Goal: Information Seeking & Learning: Compare options

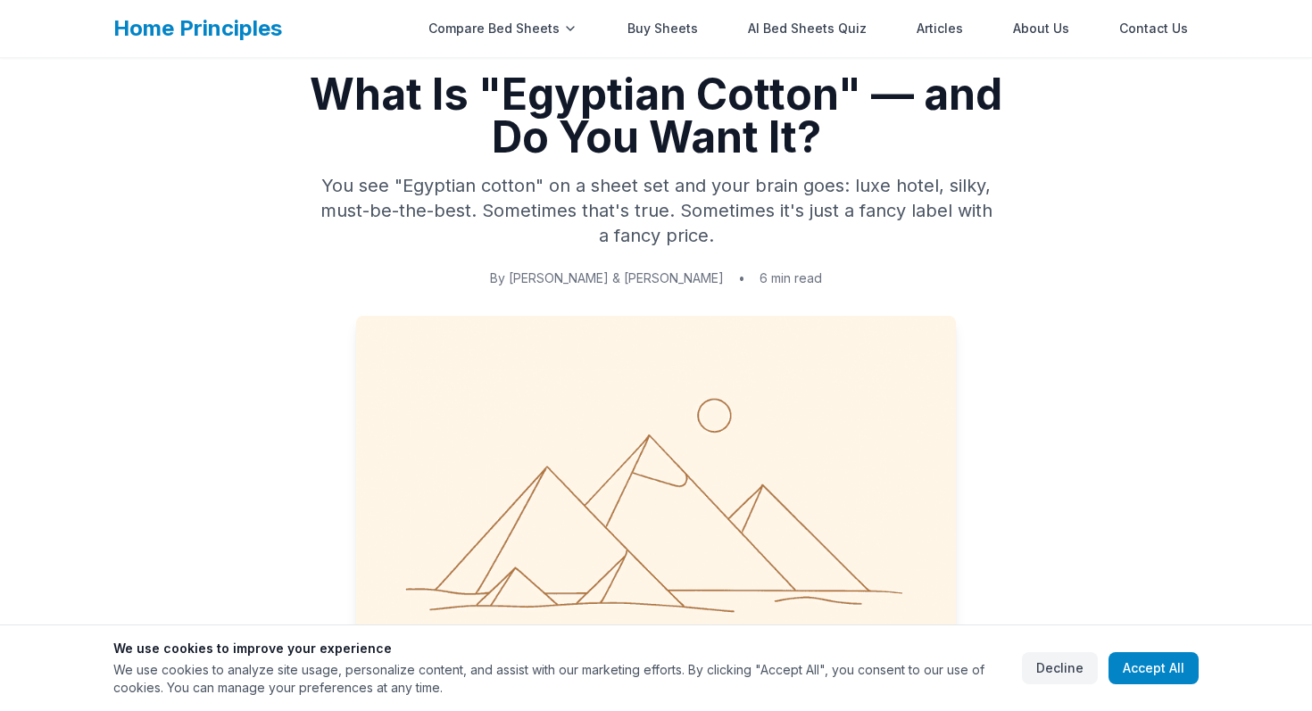
scroll to position [40, 0]
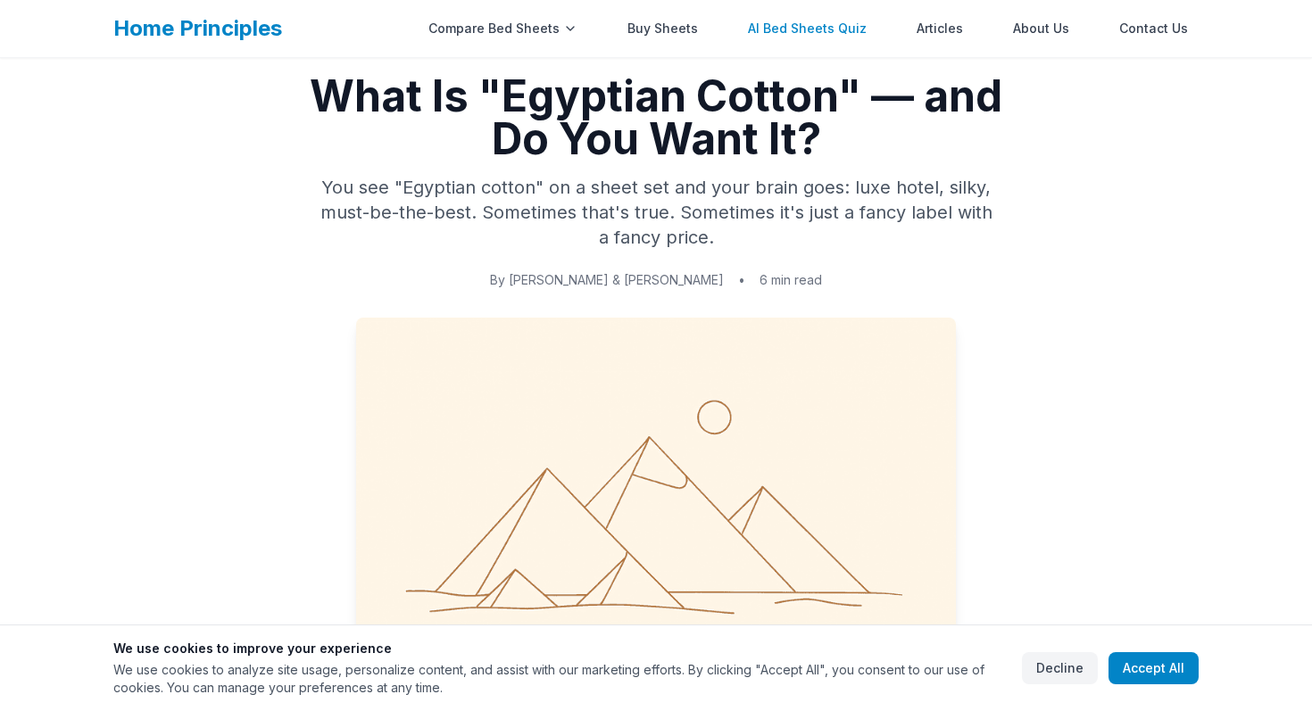
click at [829, 29] on link "AI Bed Sheets Quiz" at bounding box center [807, 29] width 140 height 36
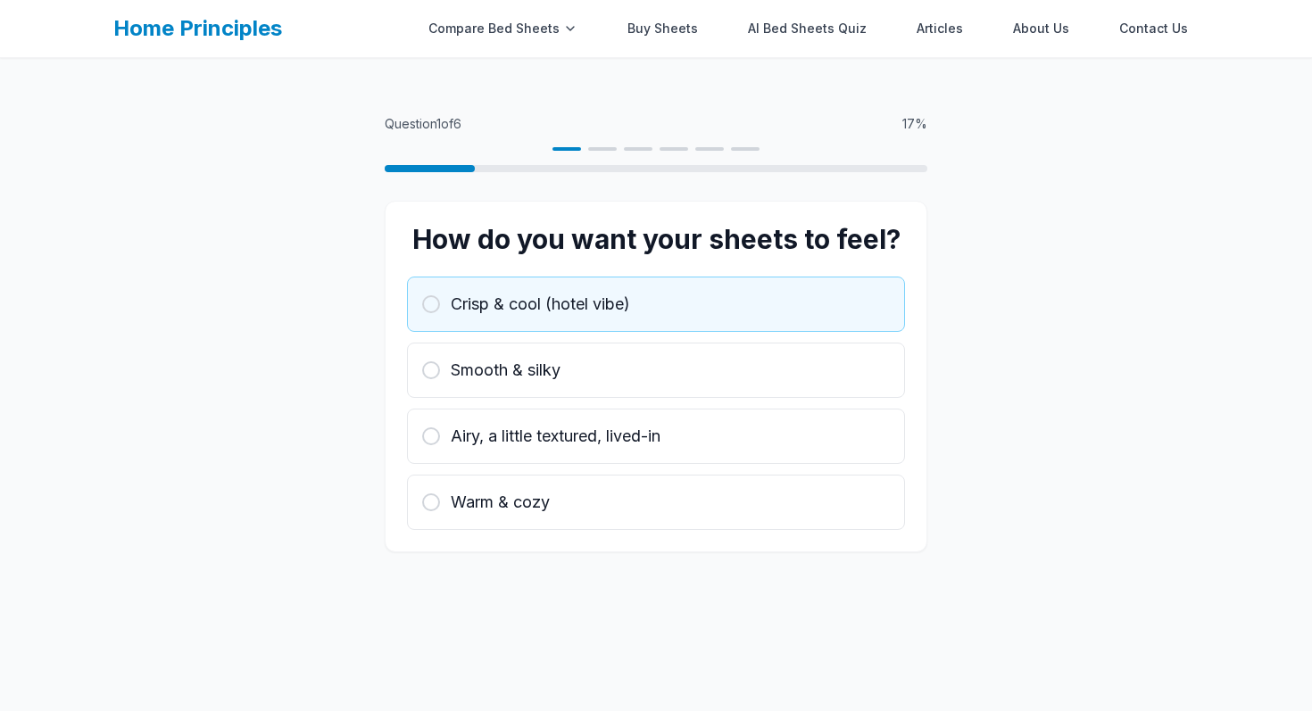
click at [661, 302] on div "Crisp & cool (hotel vibe)" at bounding box center [656, 304] width 468 height 25
click at [660, 302] on div "Crisp & cool (hotel vibe)" at bounding box center [656, 304] width 468 height 25
click at [617, 303] on span "Crisp & cool (hotel vibe)" at bounding box center [540, 304] width 179 height 25
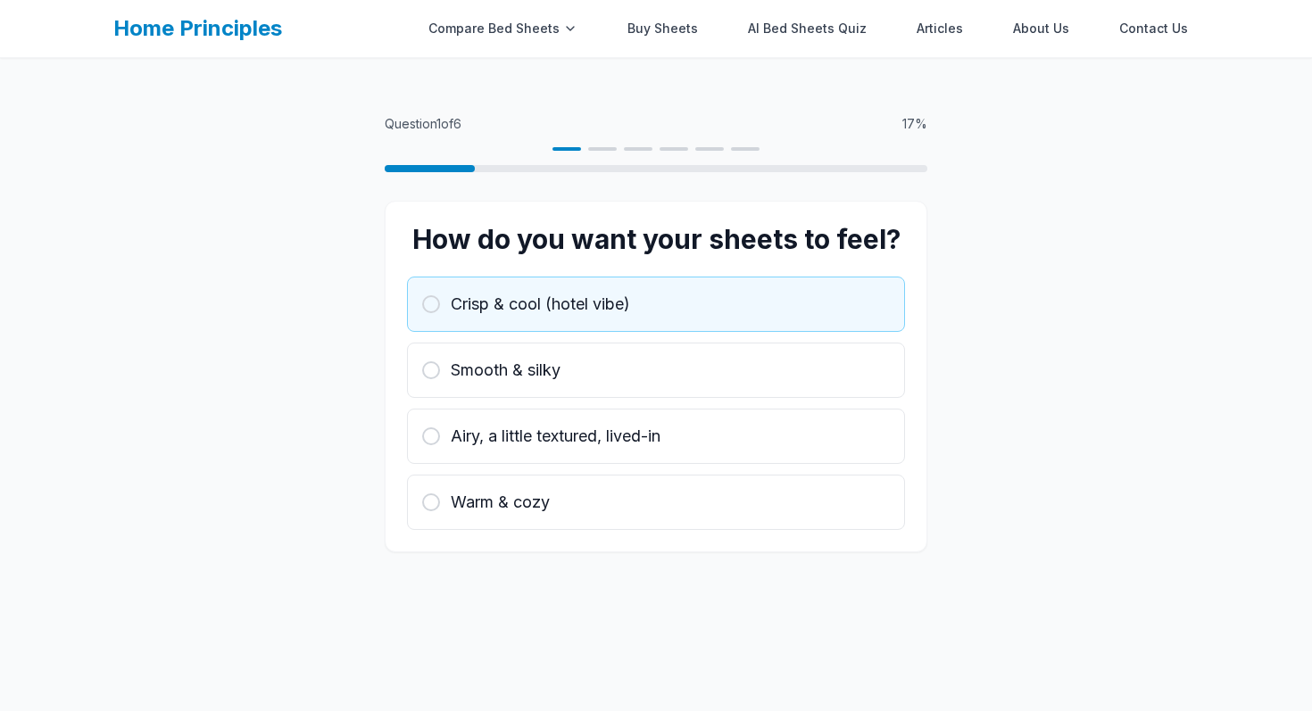
click at [617, 303] on span "Crisp & cool (hotel vibe)" at bounding box center [540, 304] width 179 height 25
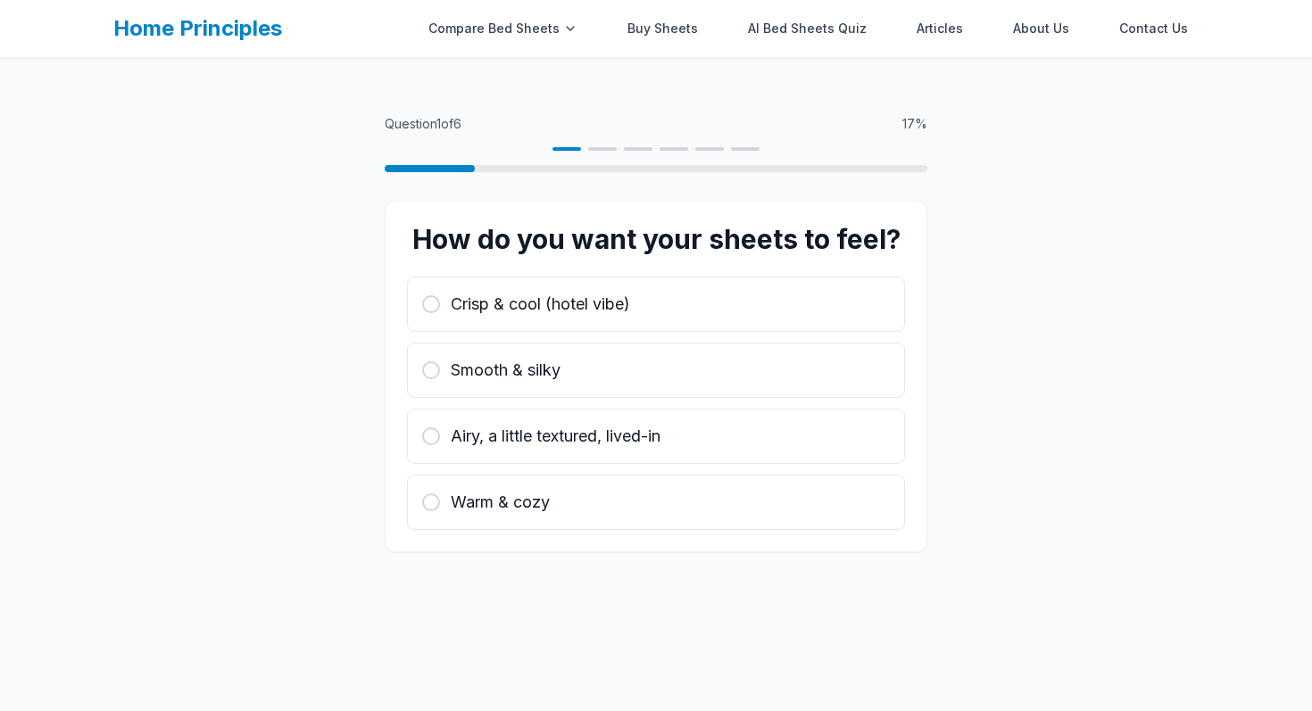
drag, startPoint x: 617, startPoint y: 303, endPoint x: 822, endPoint y: 710, distance: 455.3
click at [822, 710] on div "Question 1 of 6 17 % How do you want your sheets to feel? Crisp & cool (hotel v…" at bounding box center [656, 413] width 1312 height 711
click at [528, 22] on div "Compare Bed Sheets" at bounding box center [503, 29] width 170 height 36
click at [569, 30] on div "Compare Bed Sheets" at bounding box center [503, 29] width 170 height 36
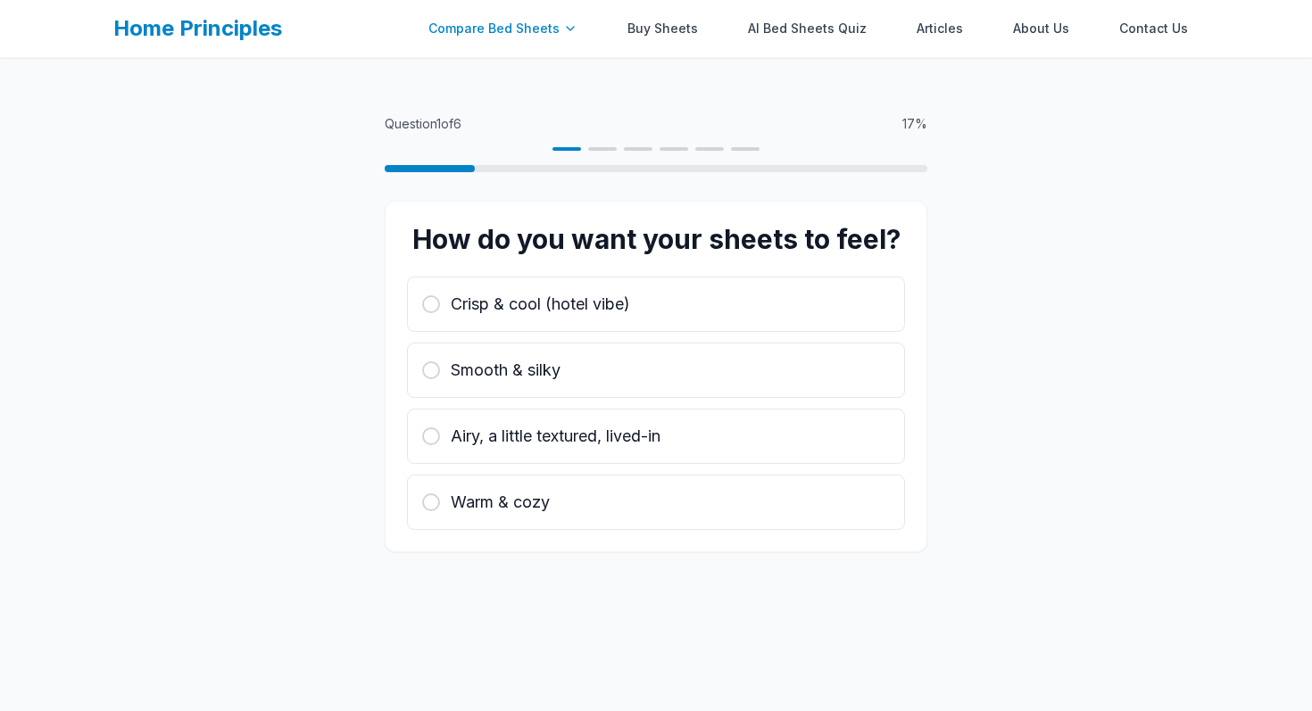
click at [504, 30] on div "Compare Bed Sheets" at bounding box center [503, 29] width 170 height 36
click at [528, 67] on div "Question 1 of 6 17 % How do you want your sheets to feel? Crisp & cool (hotel v…" at bounding box center [656, 413] width 1312 height 711
click at [648, 43] on link "Buy Sheets" at bounding box center [663, 29] width 92 height 36
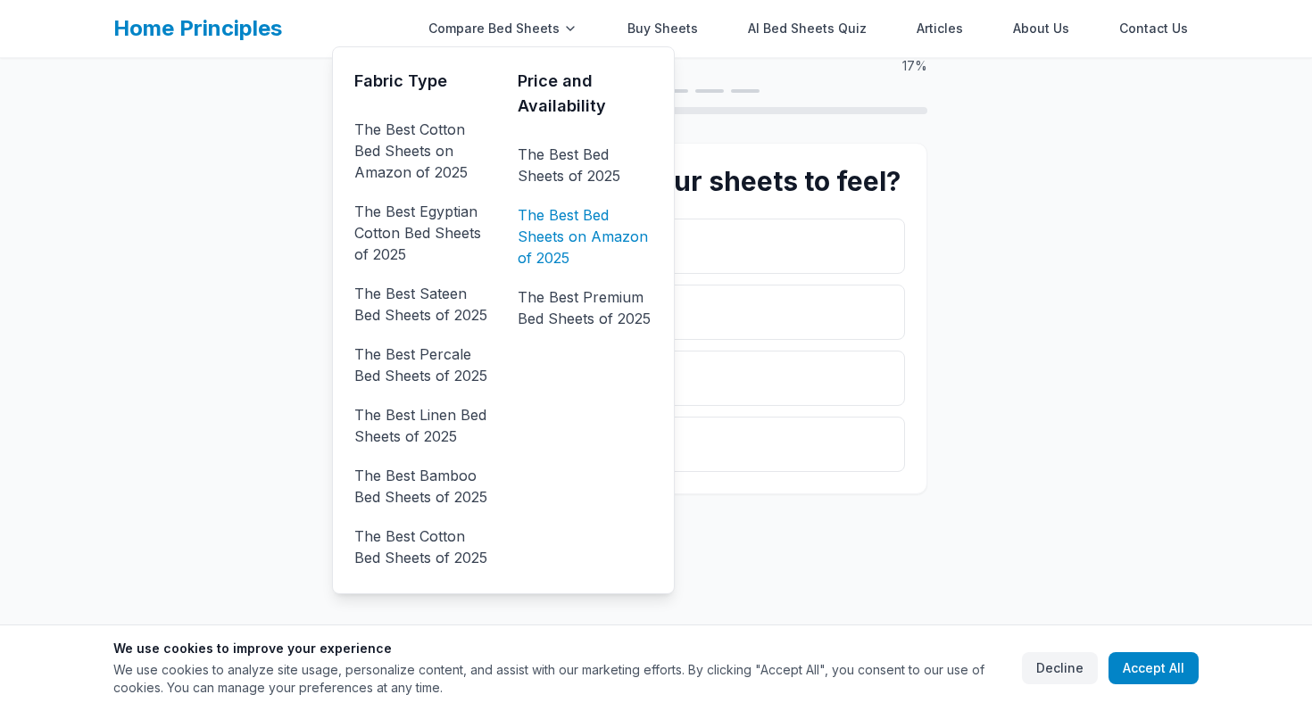
click at [559, 233] on link "The Best Bed Sheets on Amazon of 2025" at bounding box center [584, 236] width 135 height 71
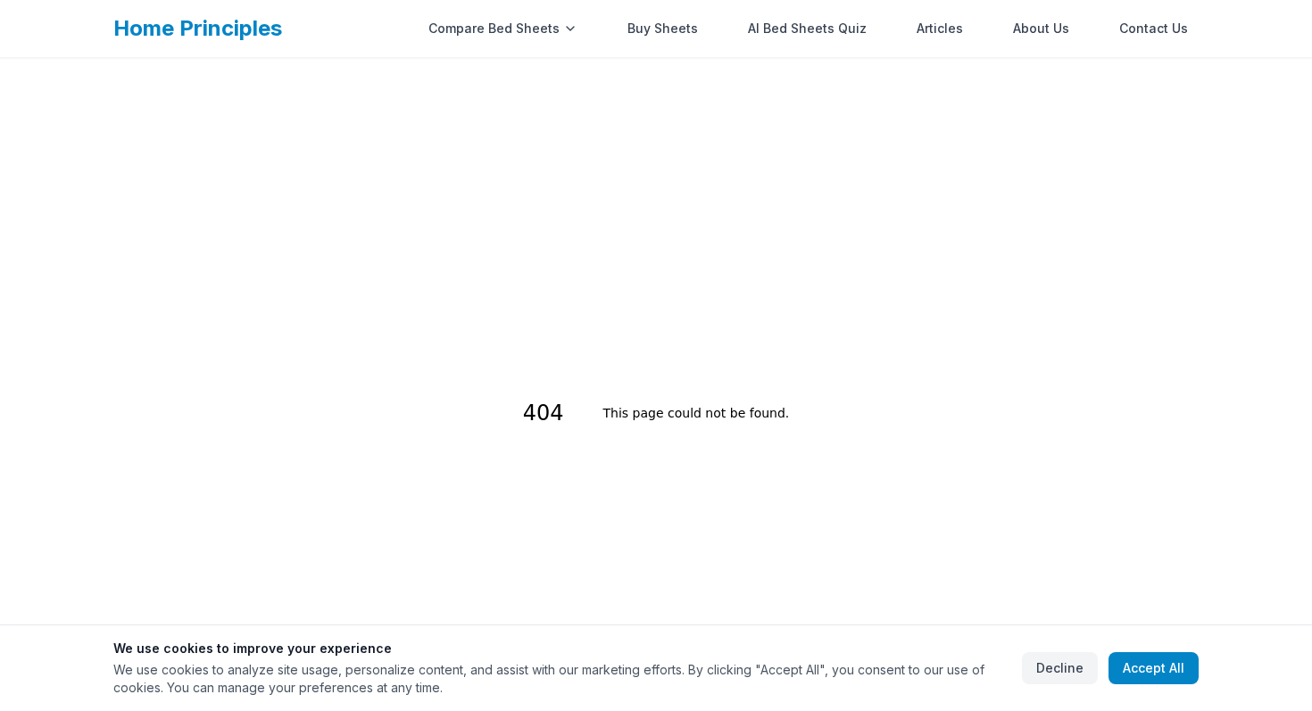
click at [240, 18] on link "Home Principles" at bounding box center [197, 28] width 169 height 26
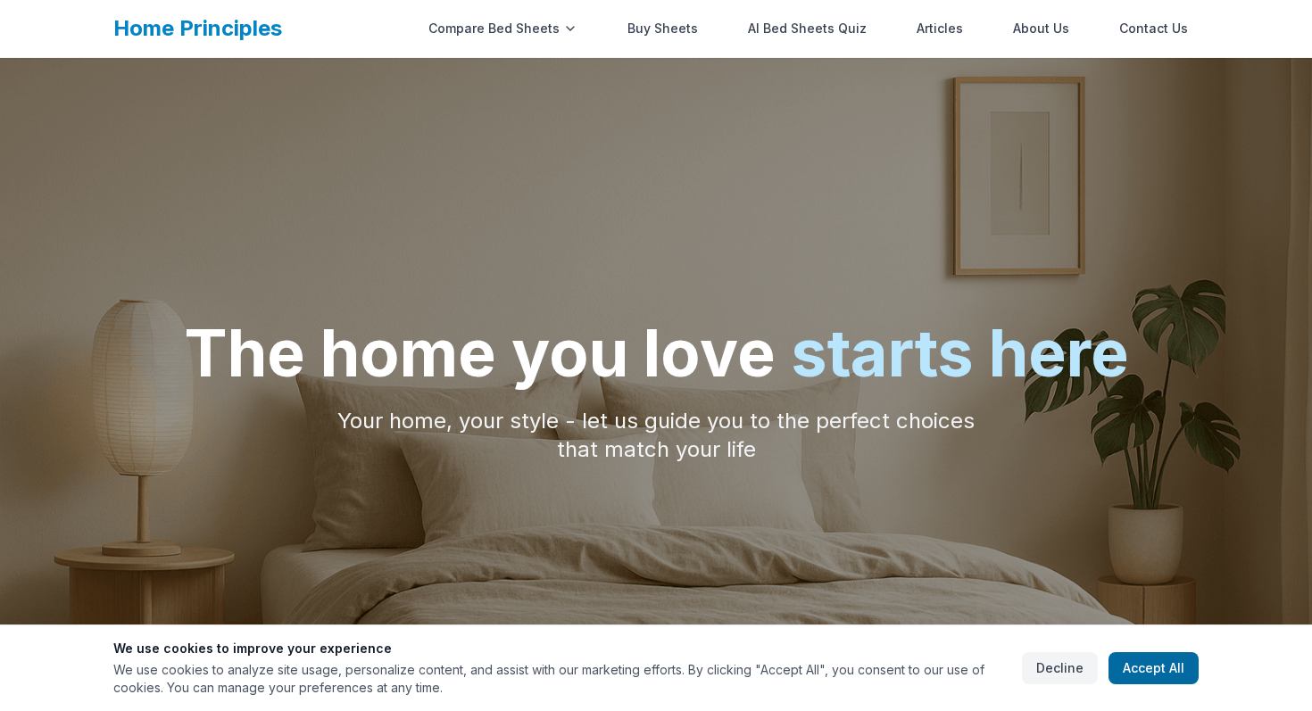
click at [1161, 681] on button "Accept All" at bounding box center [1153, 668] width 90 height 32
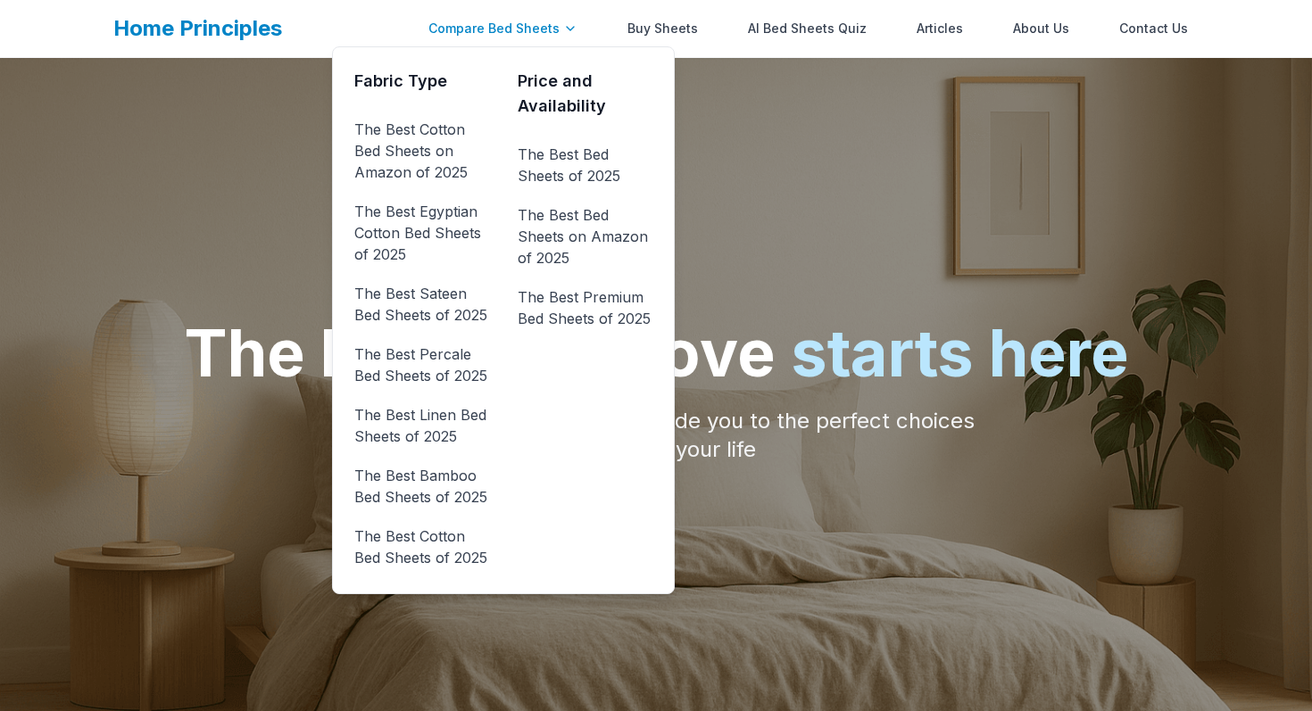
click at [507, 28] on div "Compare Bed Sheets" at bounding box center [503, 29] width 170 height 36
click at [449, 550] on link "The Best Cotton Bed Sheets of 2025" at bounding box center [421, 547] width 135 height 50
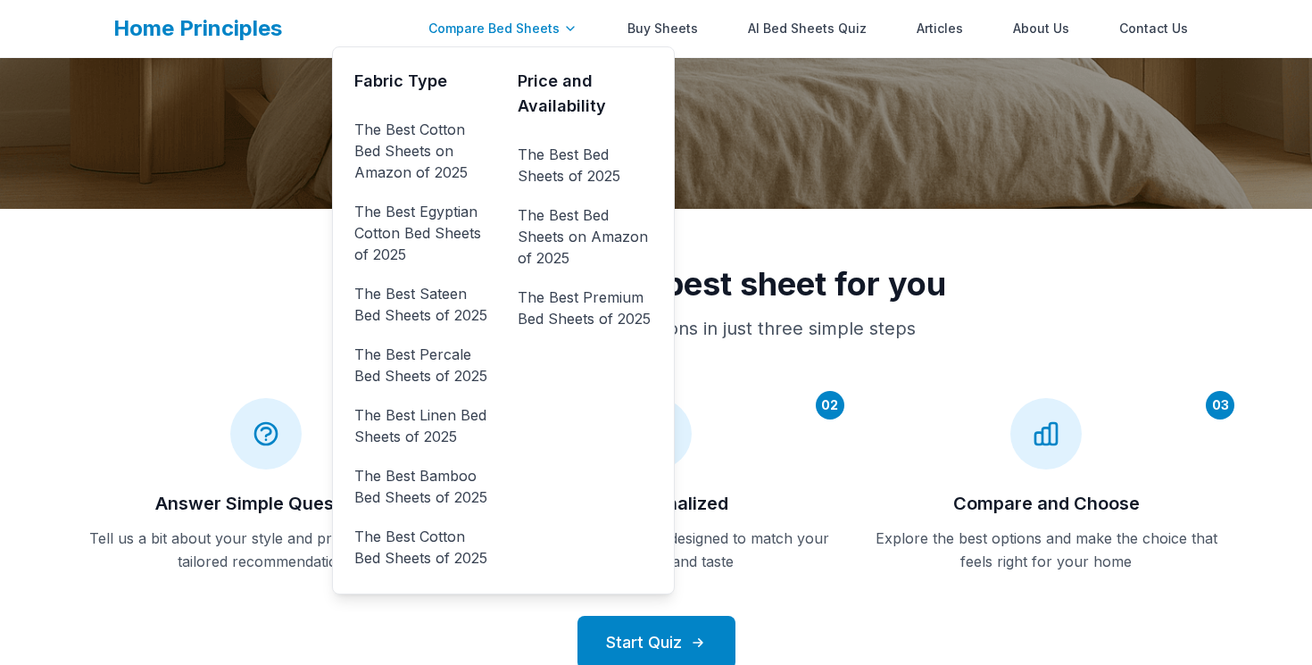
scroll to position [514, 0]
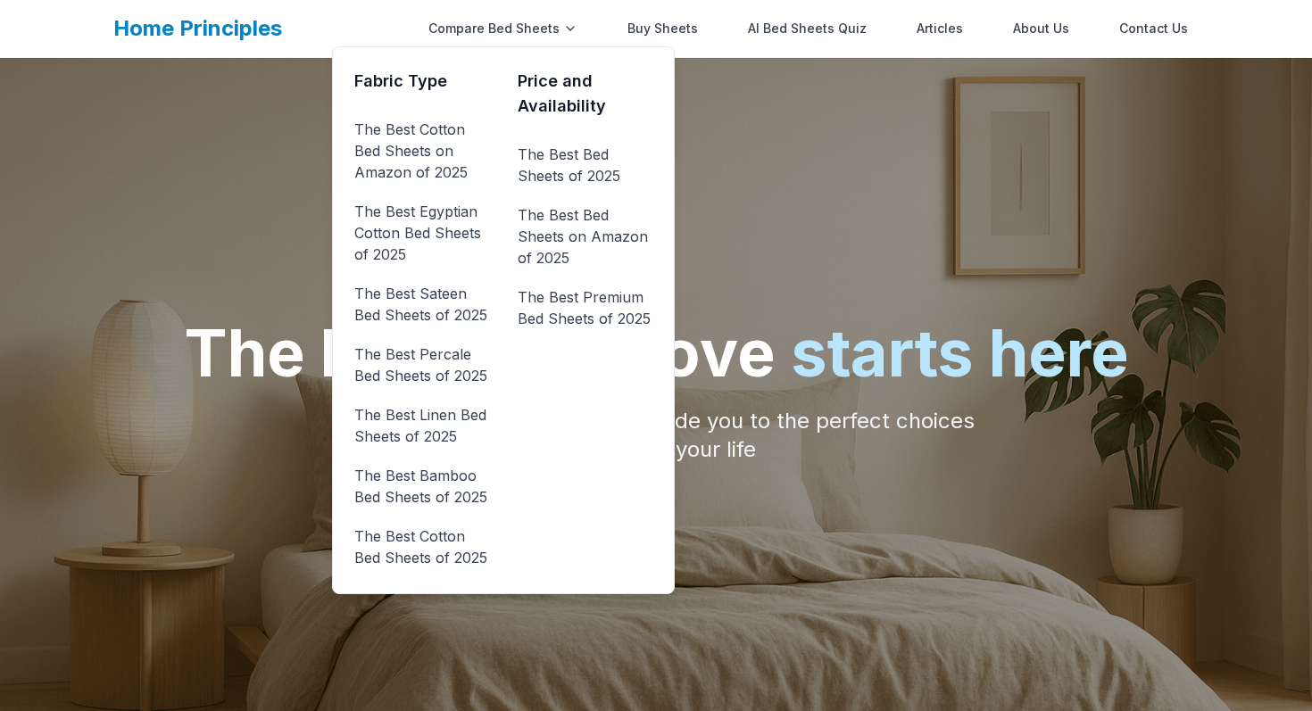
click at [549, 6] on div "Home Principles Compare Bed Sheets Fabric Type The Best Cotton Bed Sheets on Am…" at bounding box center [655, 28] width 1085 height 57
click at [536, 30] on div "Compare Bed Sheets" at bounding box center [503, 29] width 170 height 36
click at [426, 157] on link "The Best Cotton Bed Sheets on Amazon of 2025" at bounding box center [421, 150] width 135 height 71
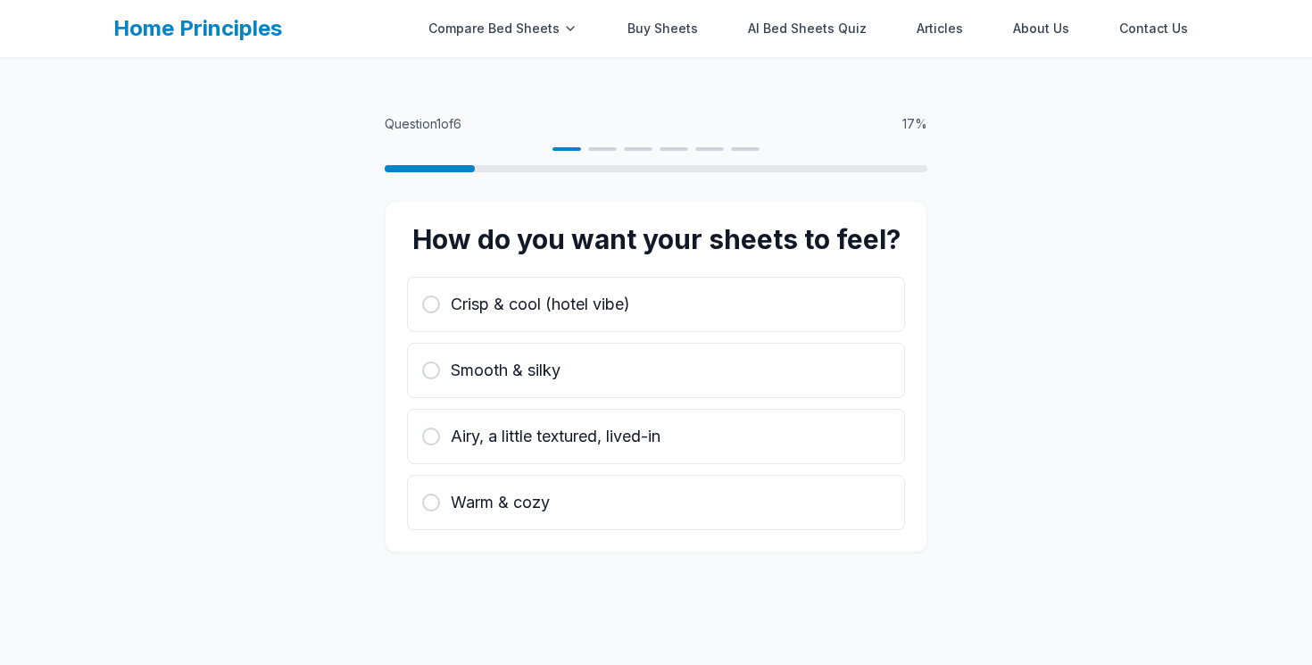
click at [328, 85] on div "Question 1 of 6 17 % How do you want your sheets to feel? Crisp & cool (hotel v…" at bounding box center [656, 390] width 1312 height 665
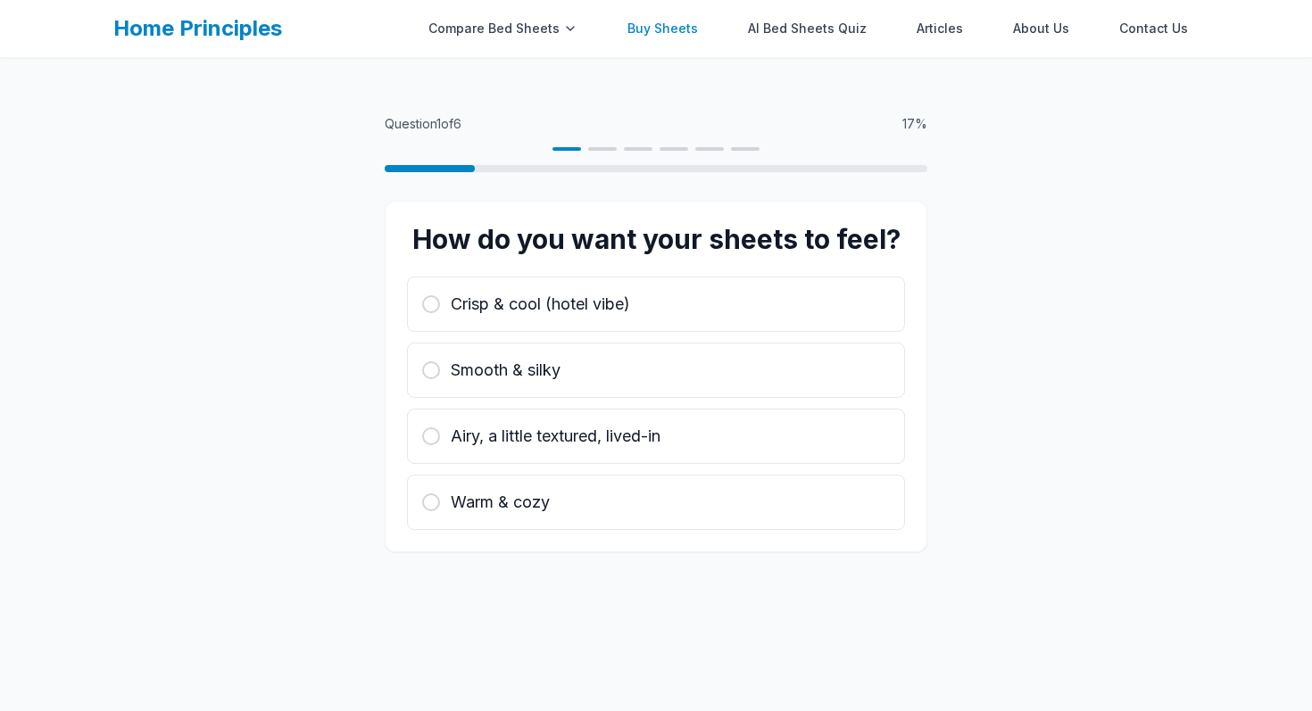
click at [666, 30] on link "Buy Sheets" at bounding box center [663, 29] width 92 height 36
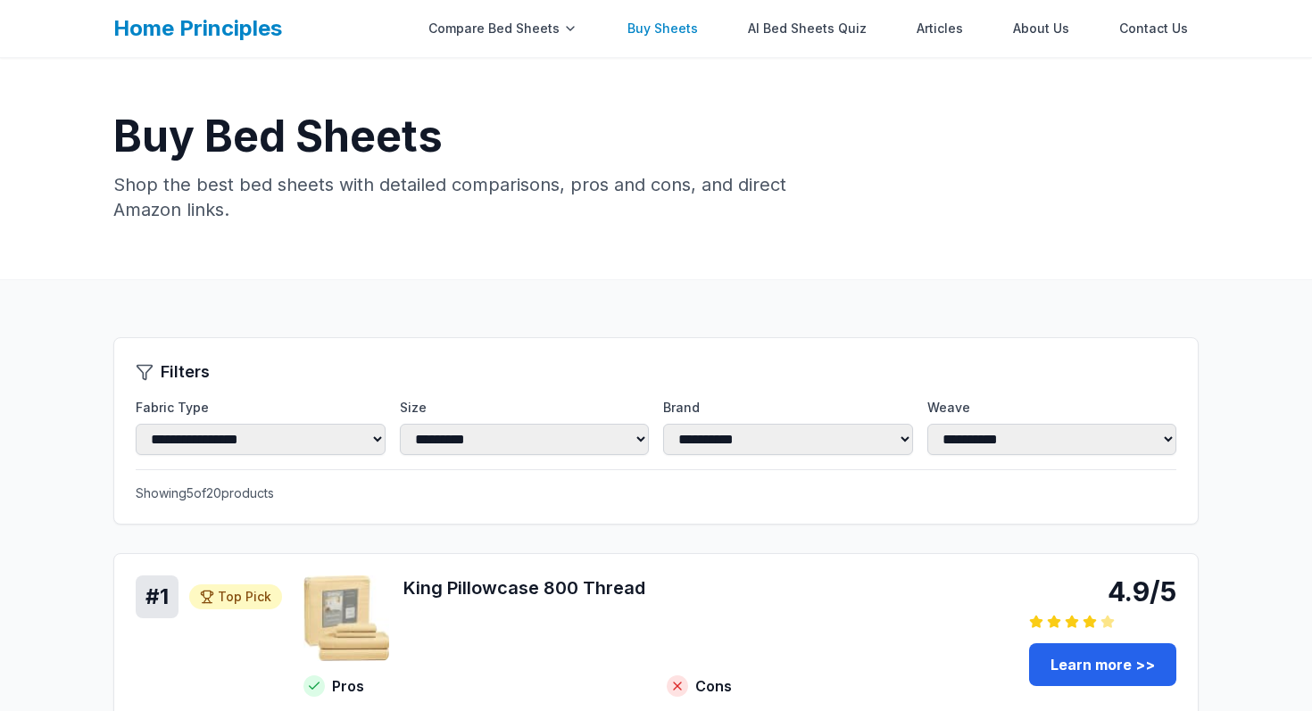
click at [666, 30] on link "Buy Sheets" at bounding box center [663, 29] width 92 height 36
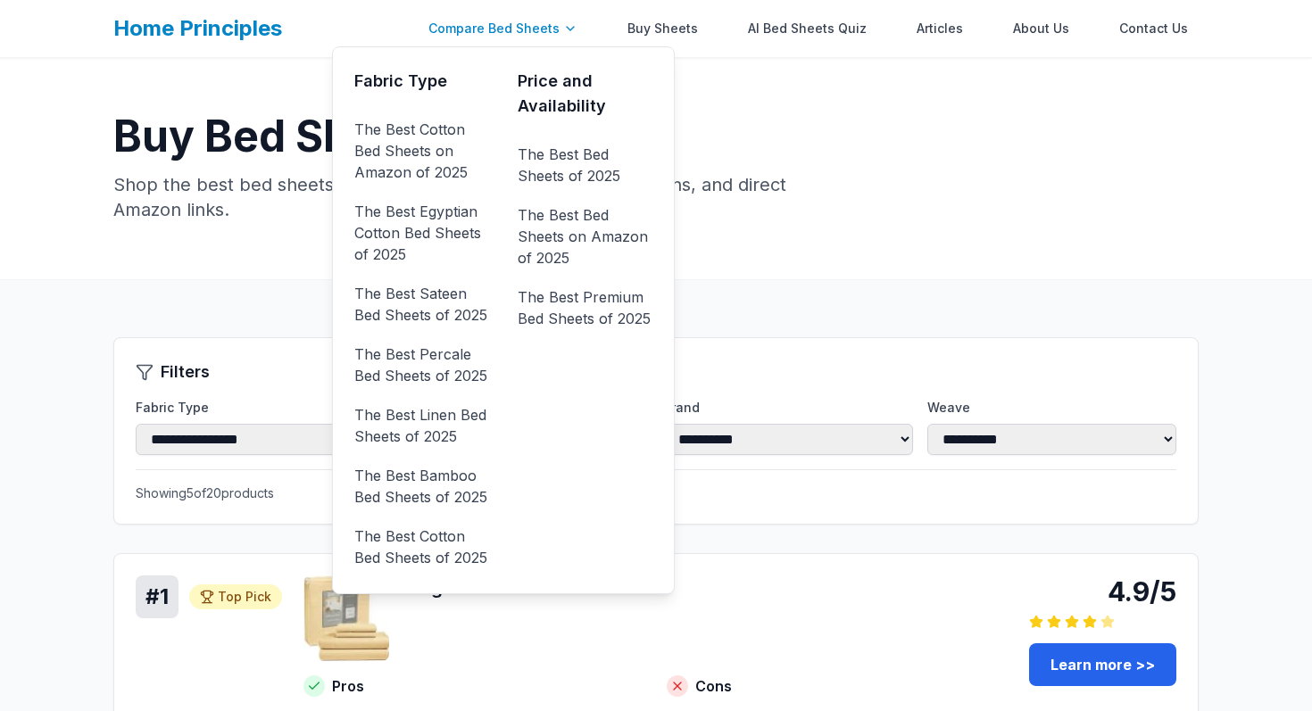
click at [518, 29] on div "Compare Bed Sheets" at bounding box center [503, 29] width 170 height 36
click at [423, 116] on link "The Best Cotton Bed Sheets on Amazon of 2025" at bounding box center [421, 150] width 135 height 71
click at [425, 149] on link "The Best Cotton Bed Sheets on Amazon of 2025" at bounding box center [421, 150] width 135 height 71
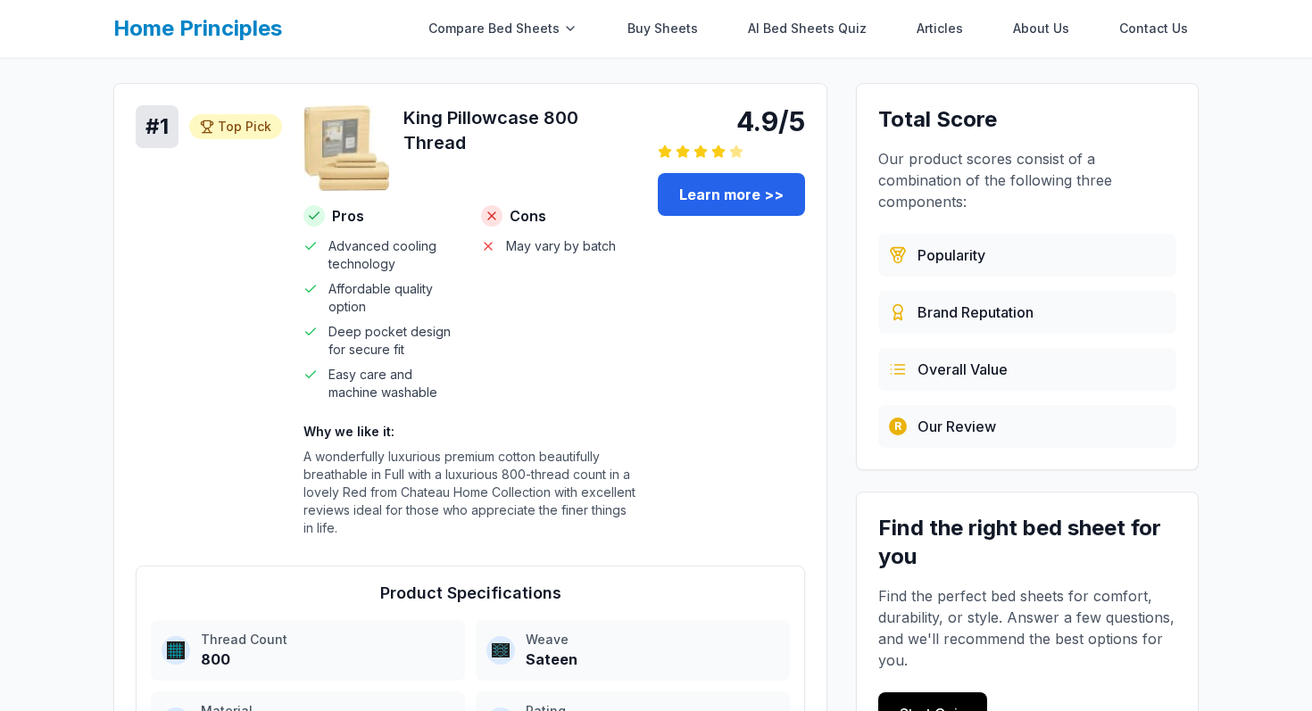
scroll to position [214, 0]
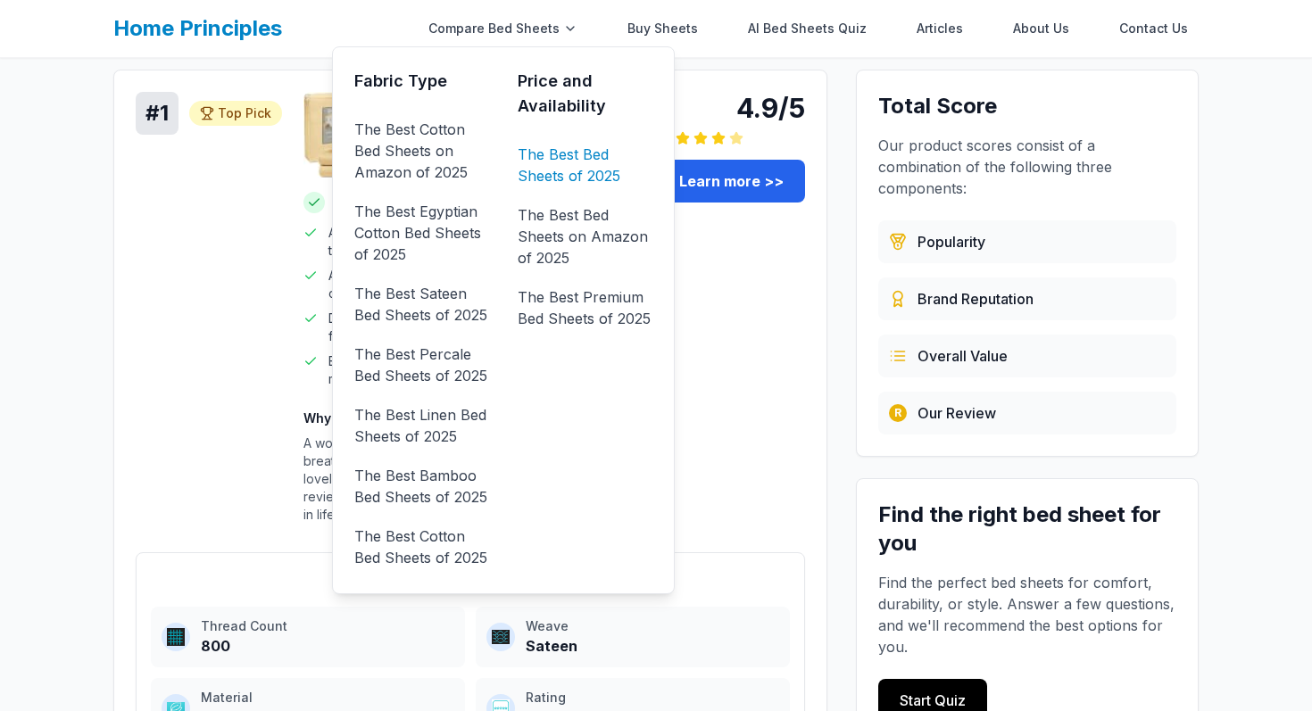
click at [597, 167] on link "The Best Bed Sheets of 2025" at bounding box center [584, 165] width 135 height 50
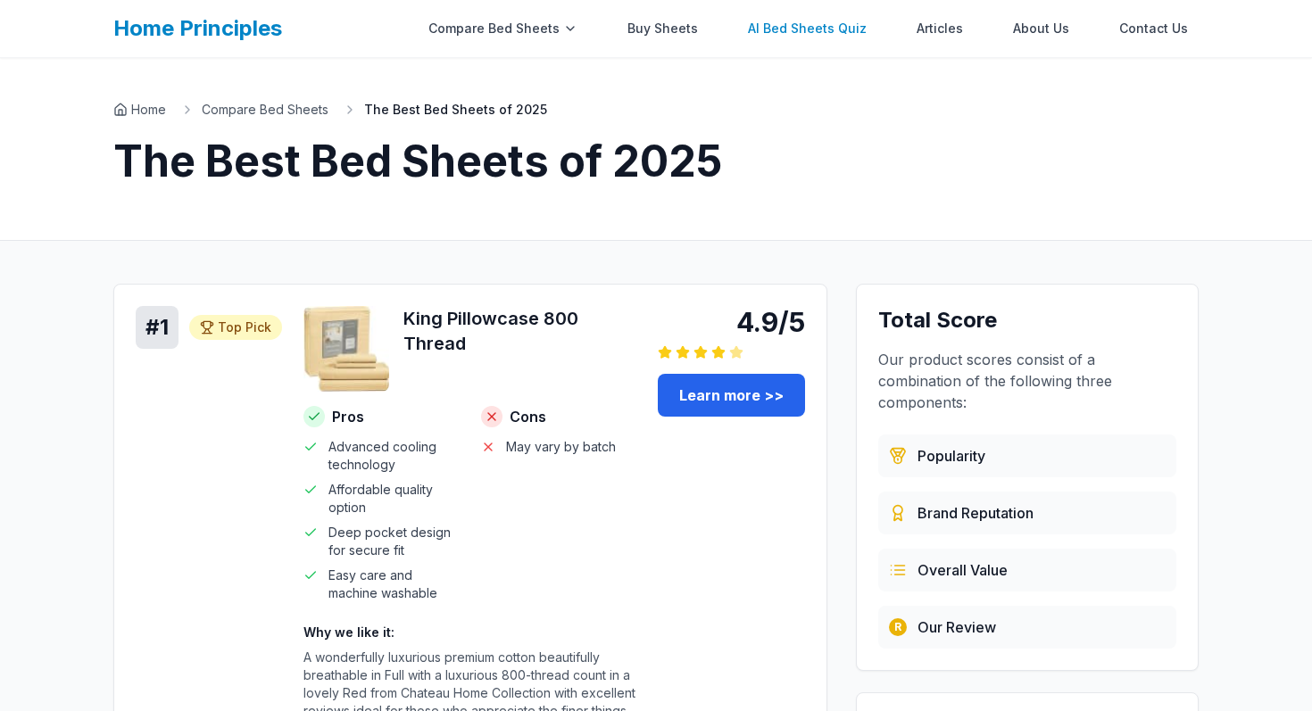
click at [838, 23] on link "AI Bed Sheets Quiz" at bounding box center [807, 29] width 140 height 36
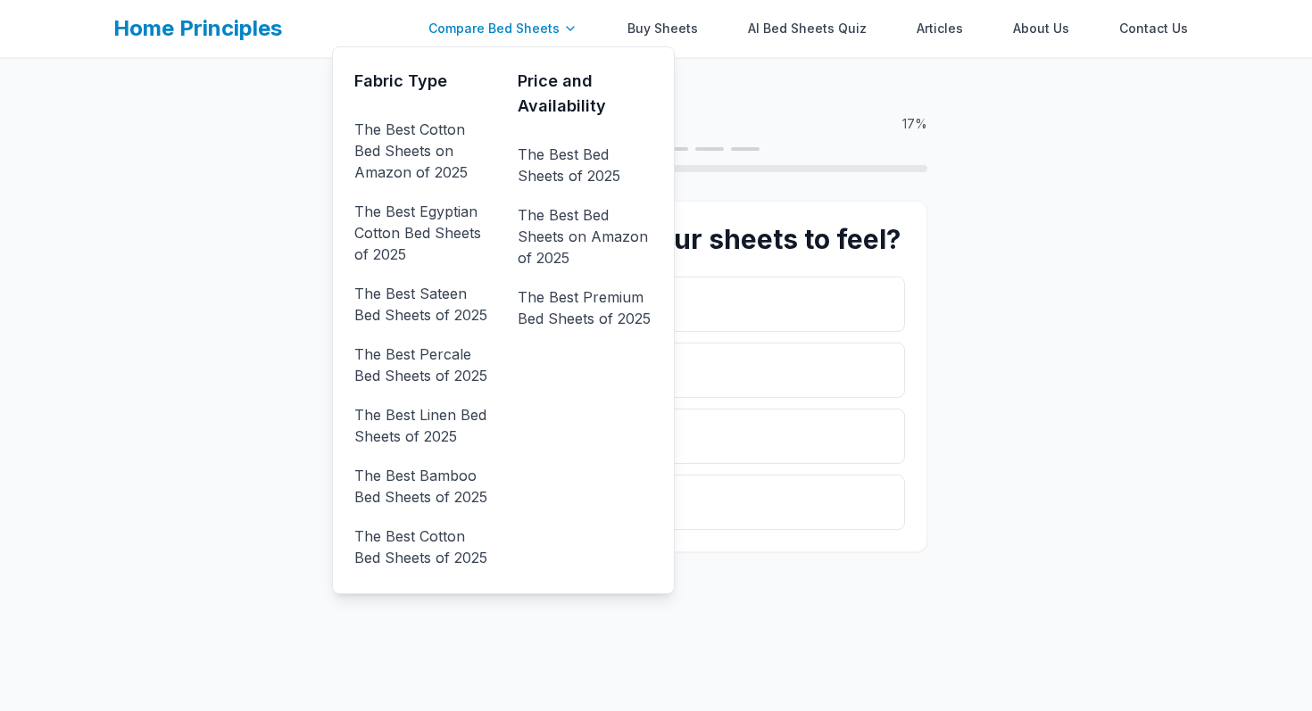
click at [520, 29] on div "Compare Bed Sheets" at bounding box center [503, 29] width 170 height 36
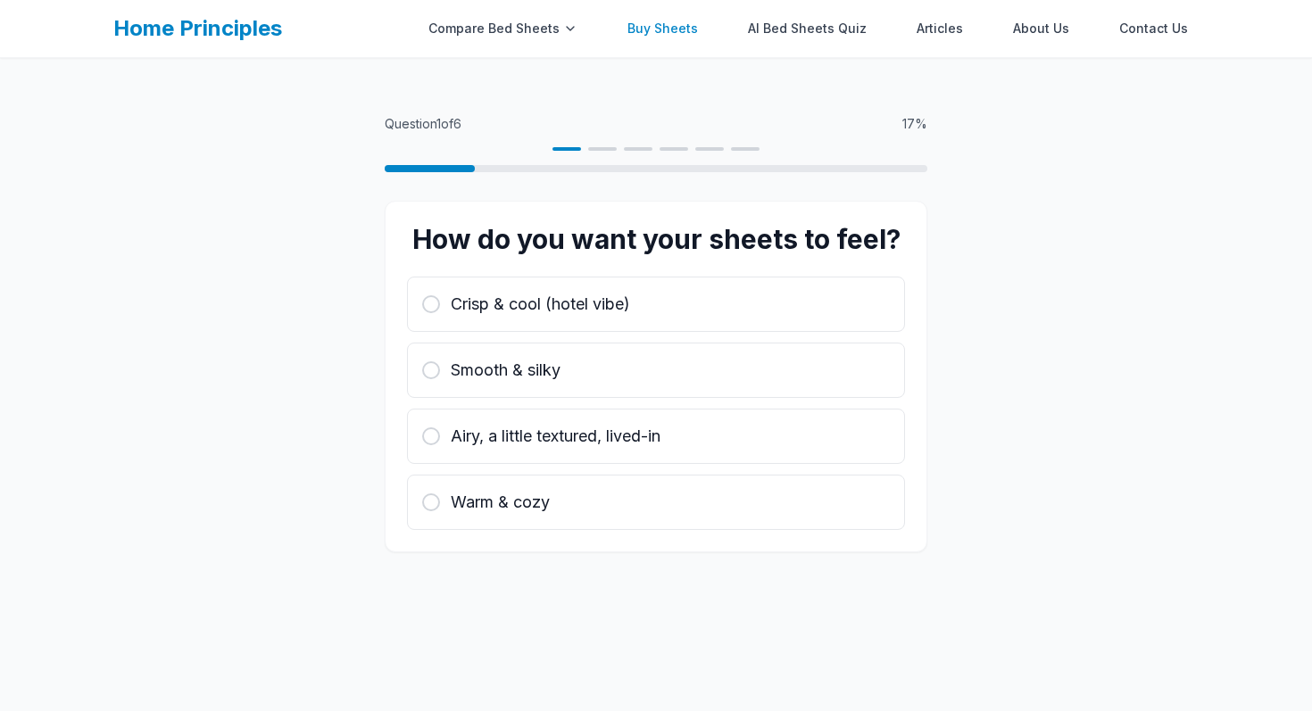
click at [669, 24] on link "Buy Sheets" at bounding box center [663, 29] width 92 height 36
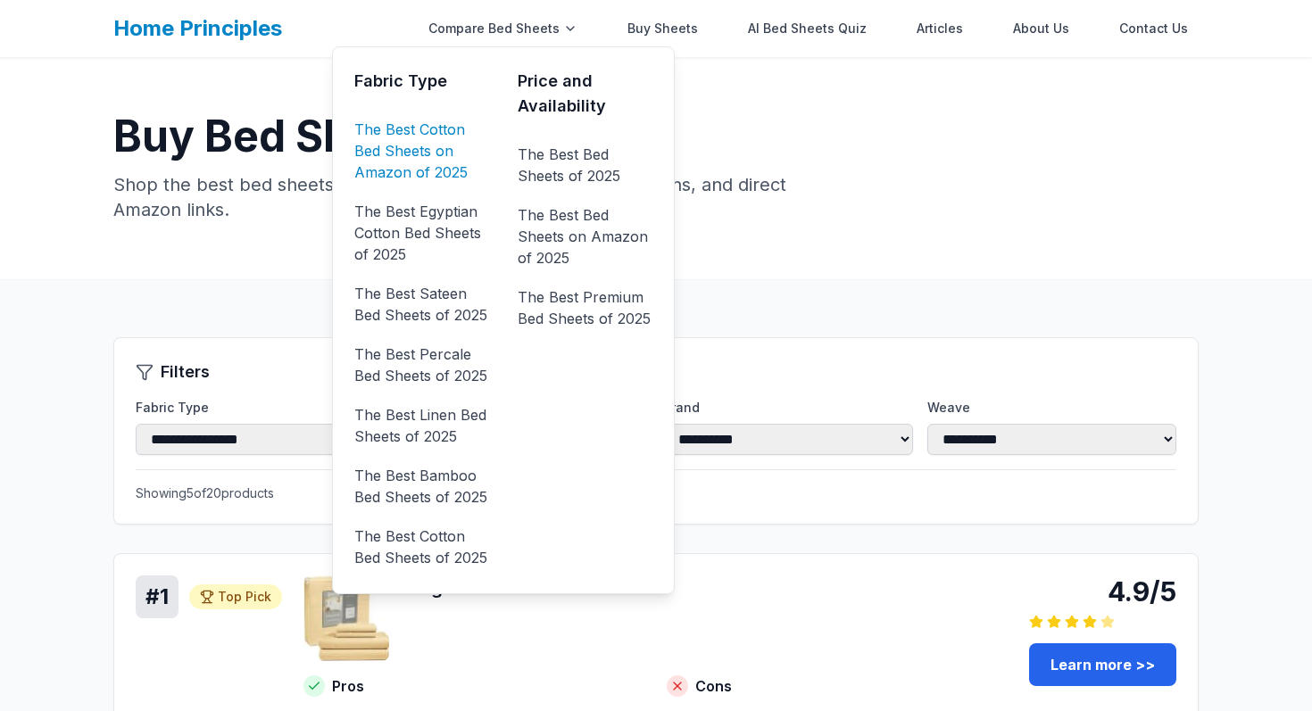
click at [441, 116] on link "The Best Cotton Bed Sheets on Amazon of 2025" at bounding box center [421, 150] width 135 height 71
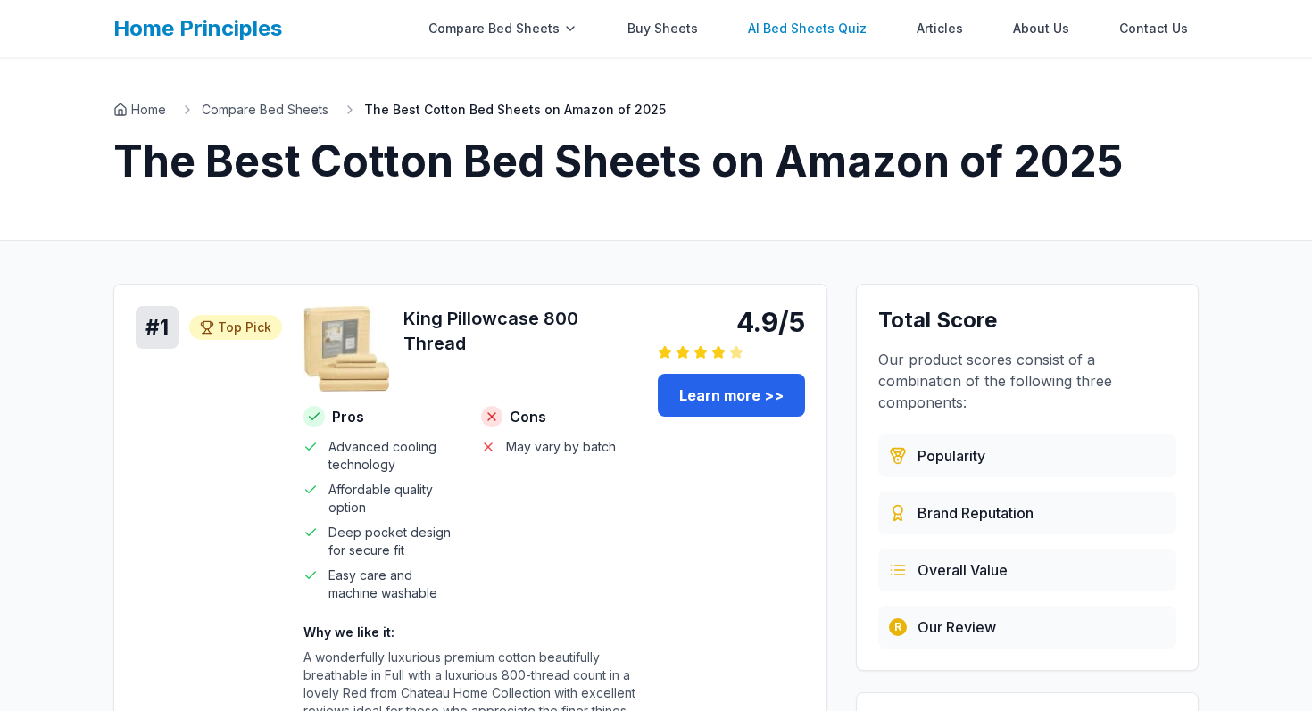
click at [822, 33] on link "AI Bed Sheets Quiz" at bounding box center [807, 29] width 140 height 36
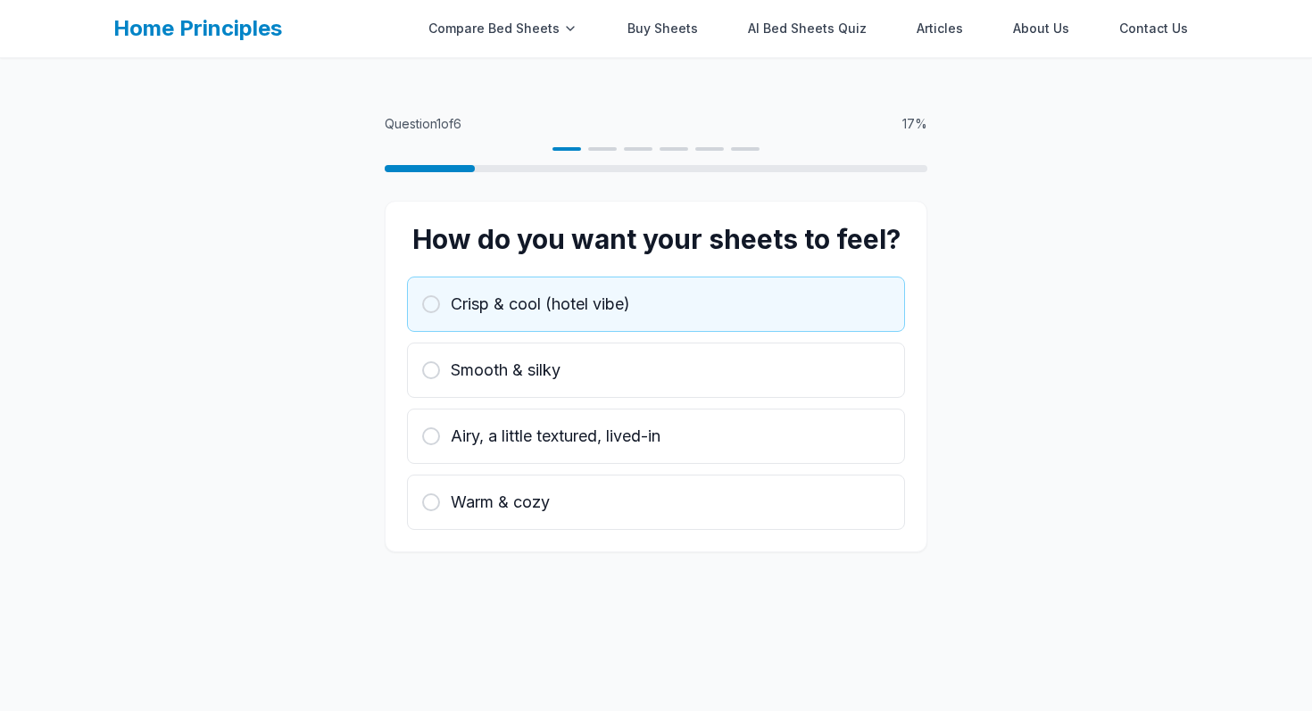
click at [675, 292] on div "Crisp & cool (hotel vibe)" at bounding box center [656, 304] width 468 height 25
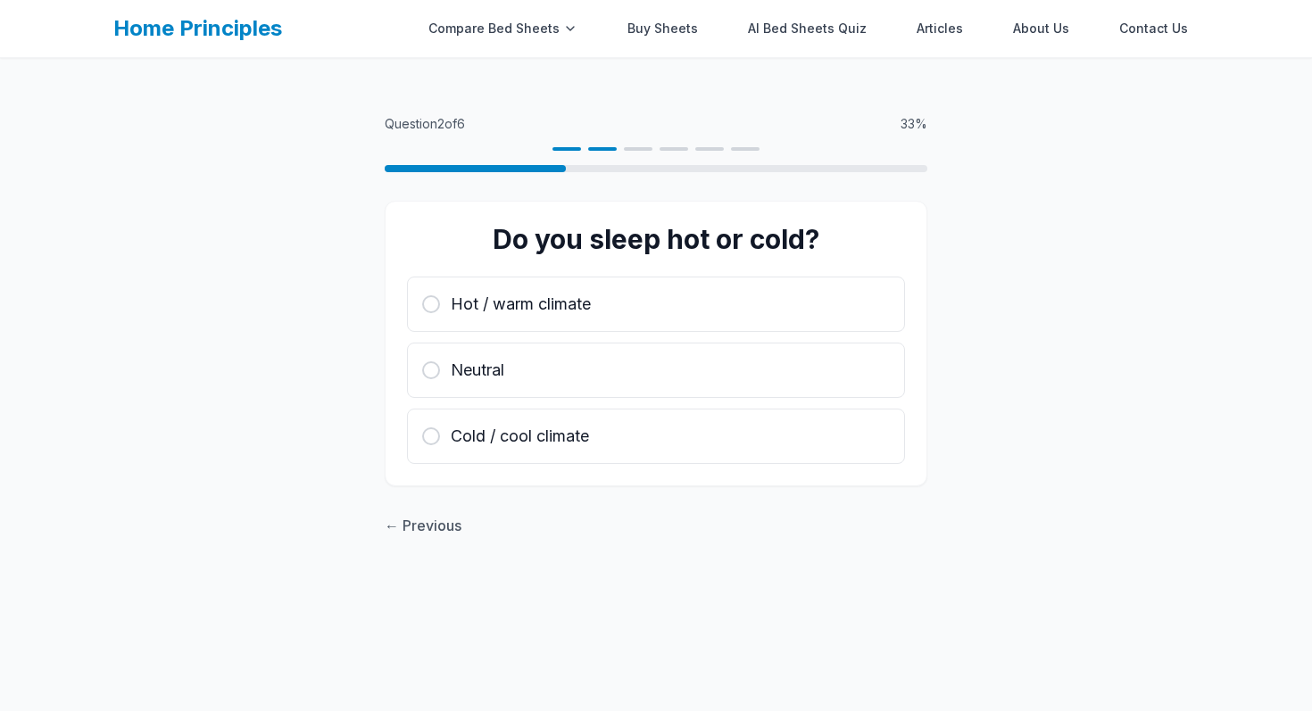
click at [675, 292] on div "Hot / warm climate" at bounding box center [656, 304] width 468 height 25
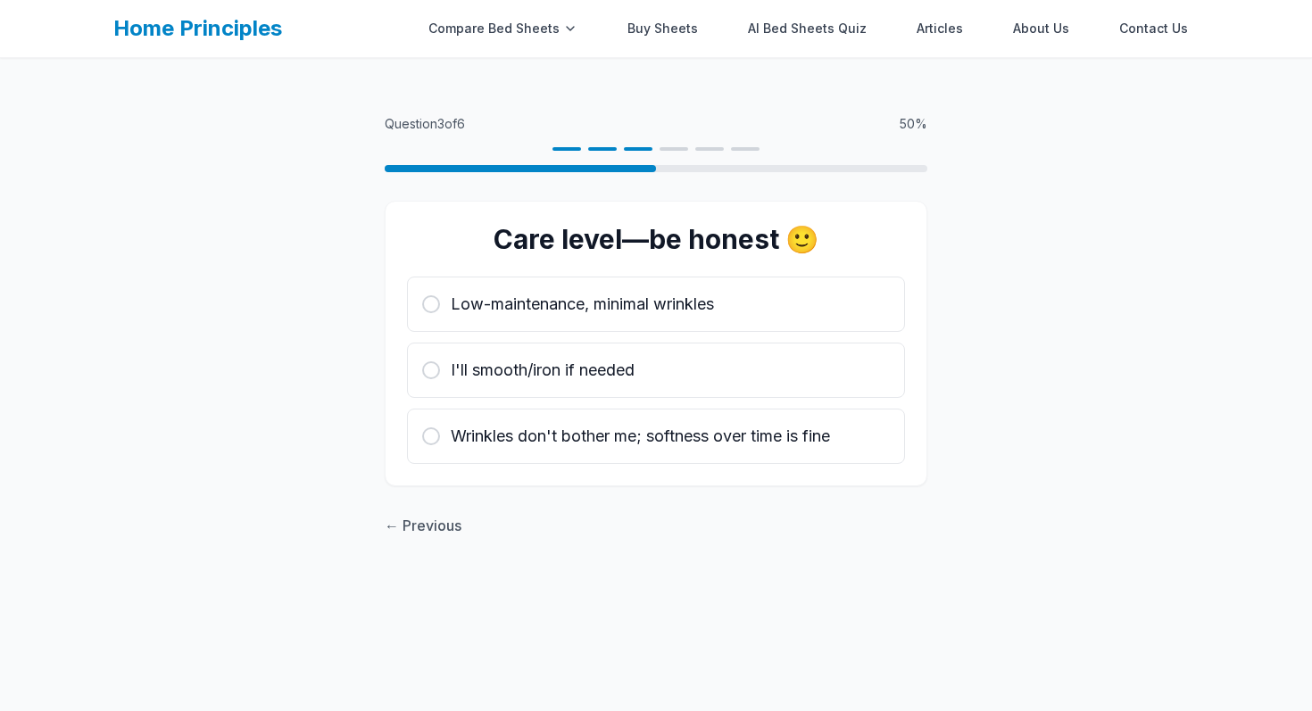
click at [675, 292] on span "Low-maintenance, minimal wrinkles" at bounding box center [582, 304] width 263 height 25
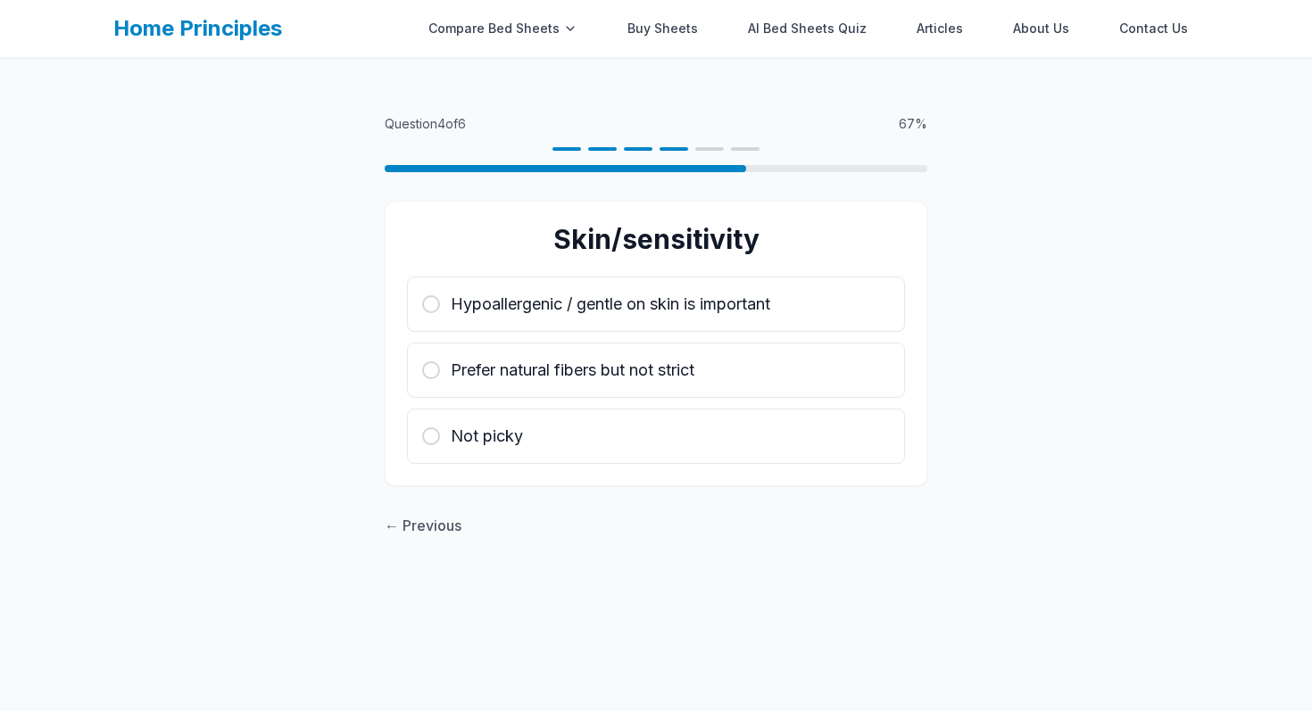
click at [675, 292] on span "Hypoallergenic / gentle on skin is important" at bounding box center [610, 304] width 319 height 25
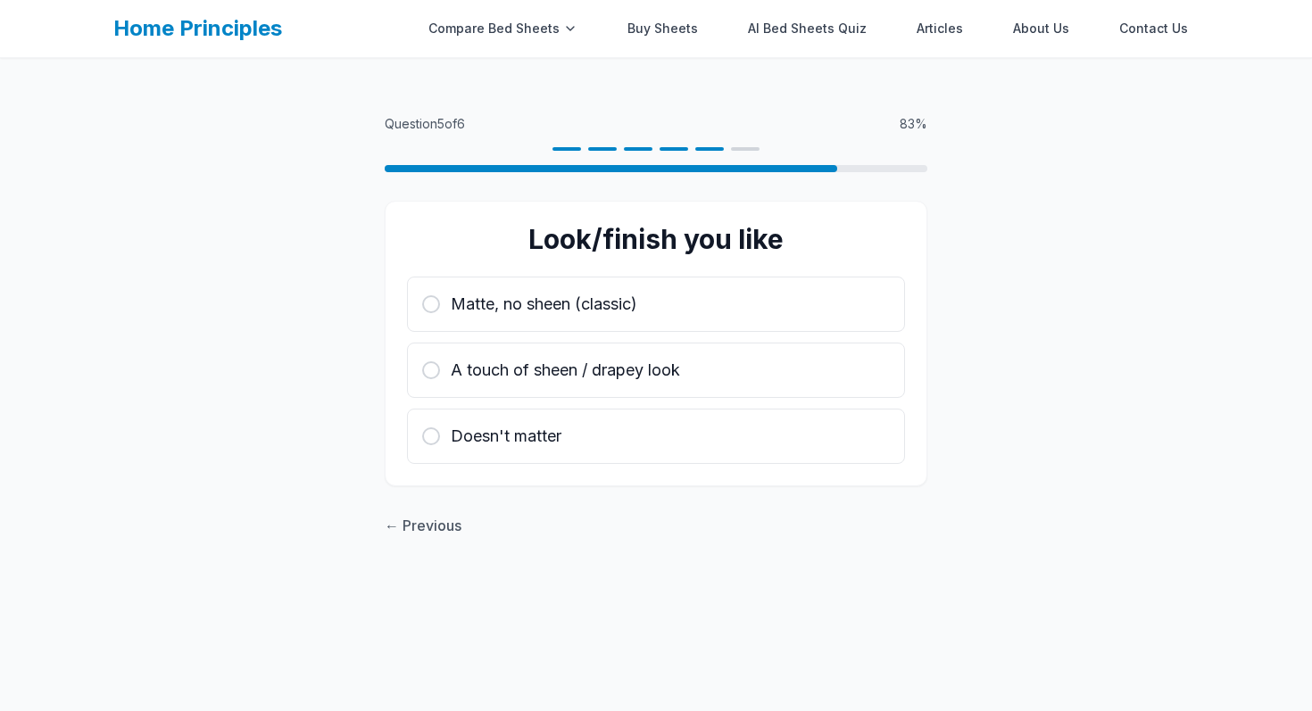
click at [675, 292] on div "Matte, no sheen (classic)" at bounding box center [656, 304] width 468 height 25
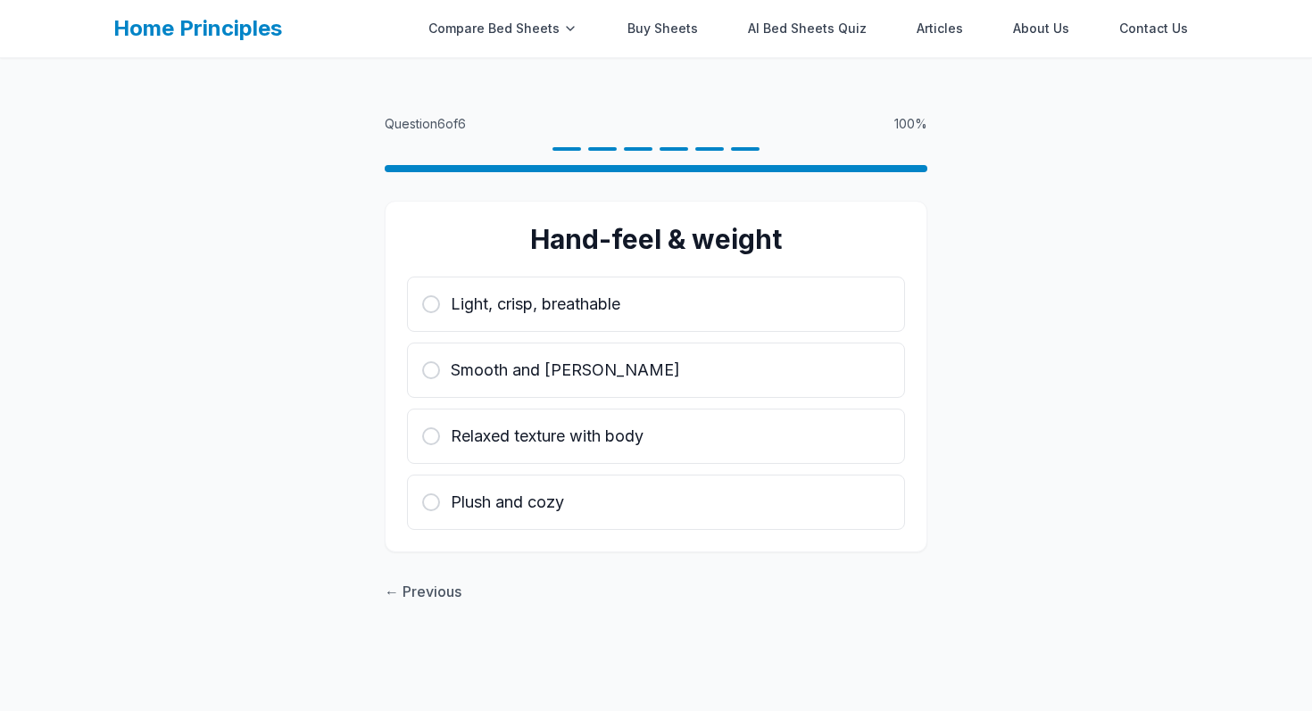
click at [675, 292] on div "Light, crisp, breathable" at bounding box center [656, 304] width 468 height 25
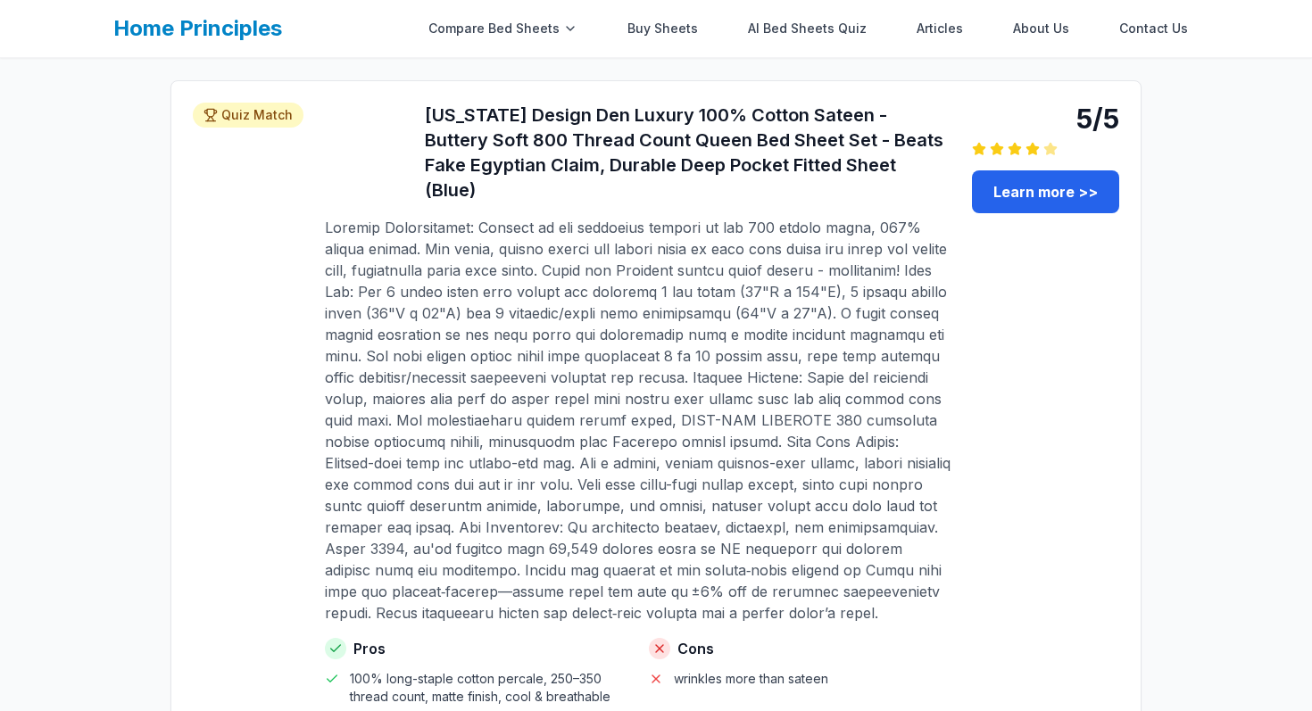
scroll to position [755, 0]
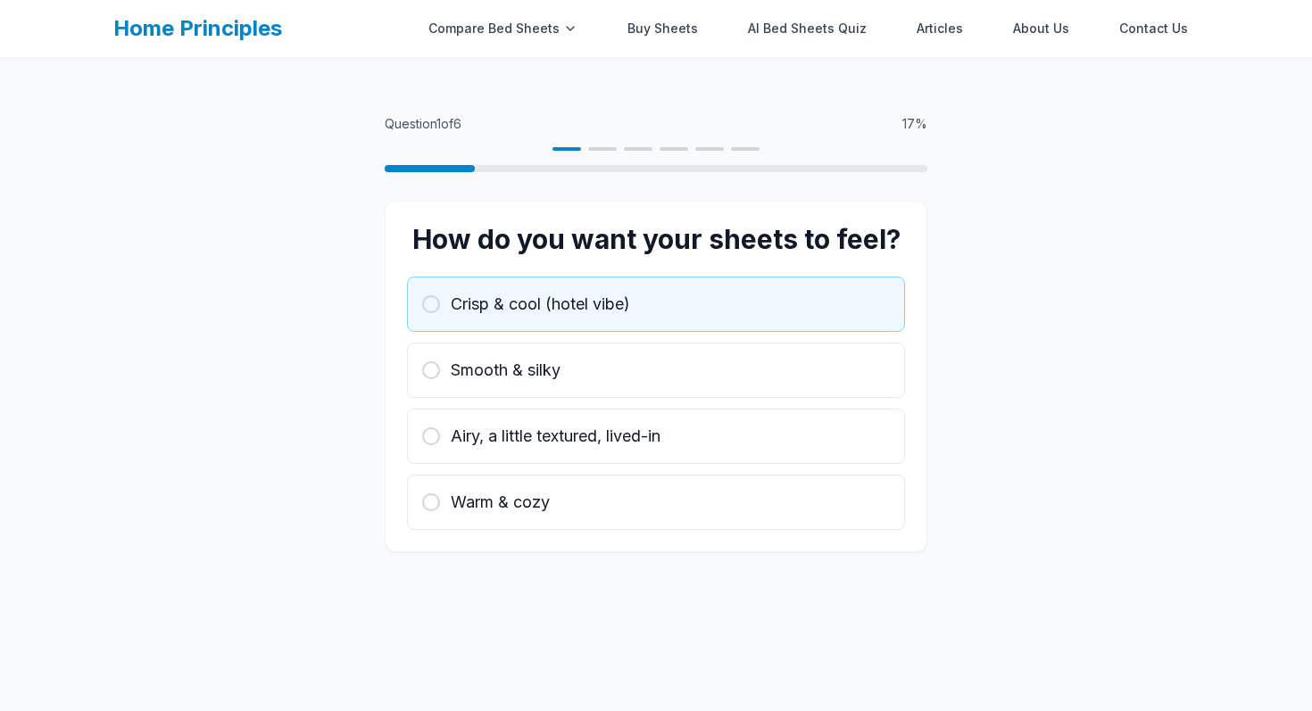
click at [534, 295] on span "Crisp & cool (hotel vibe)" at bounding box center [540, 304] width 179 height 25
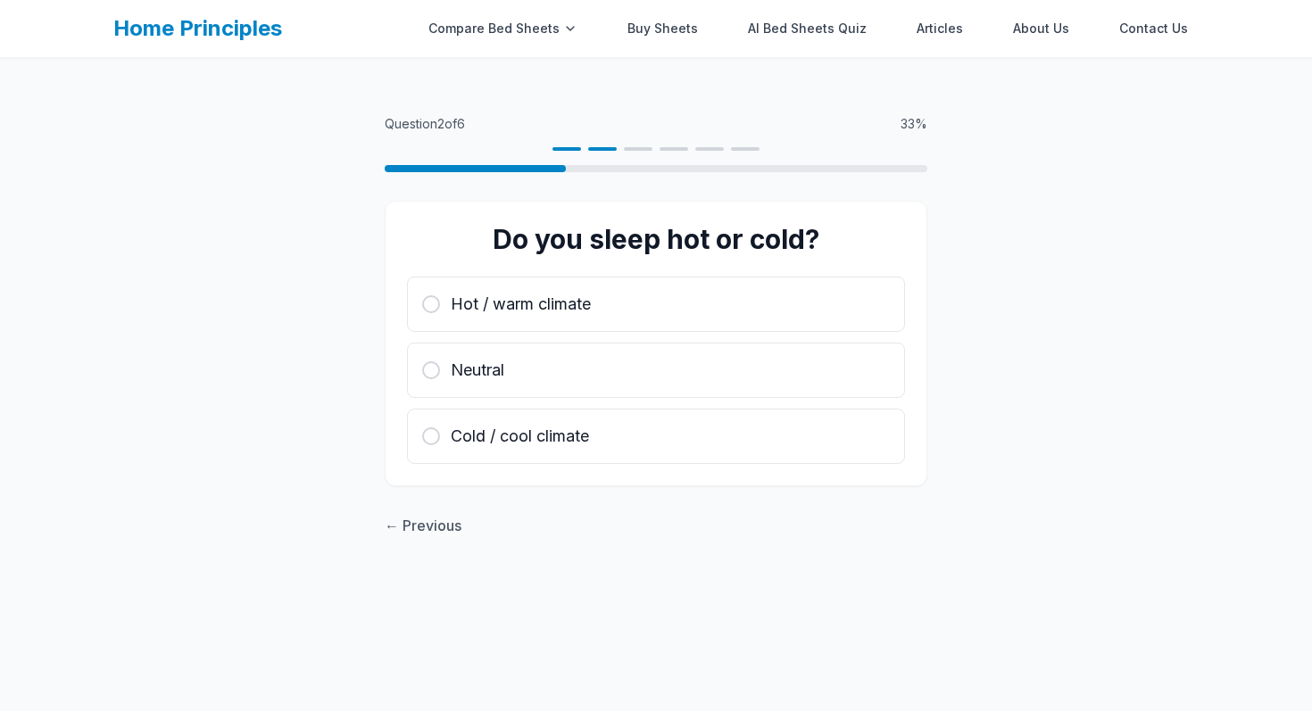
click at [534, 295] on span "Hot / warm climate" at bounding box center [521, 304] width 140 height 25
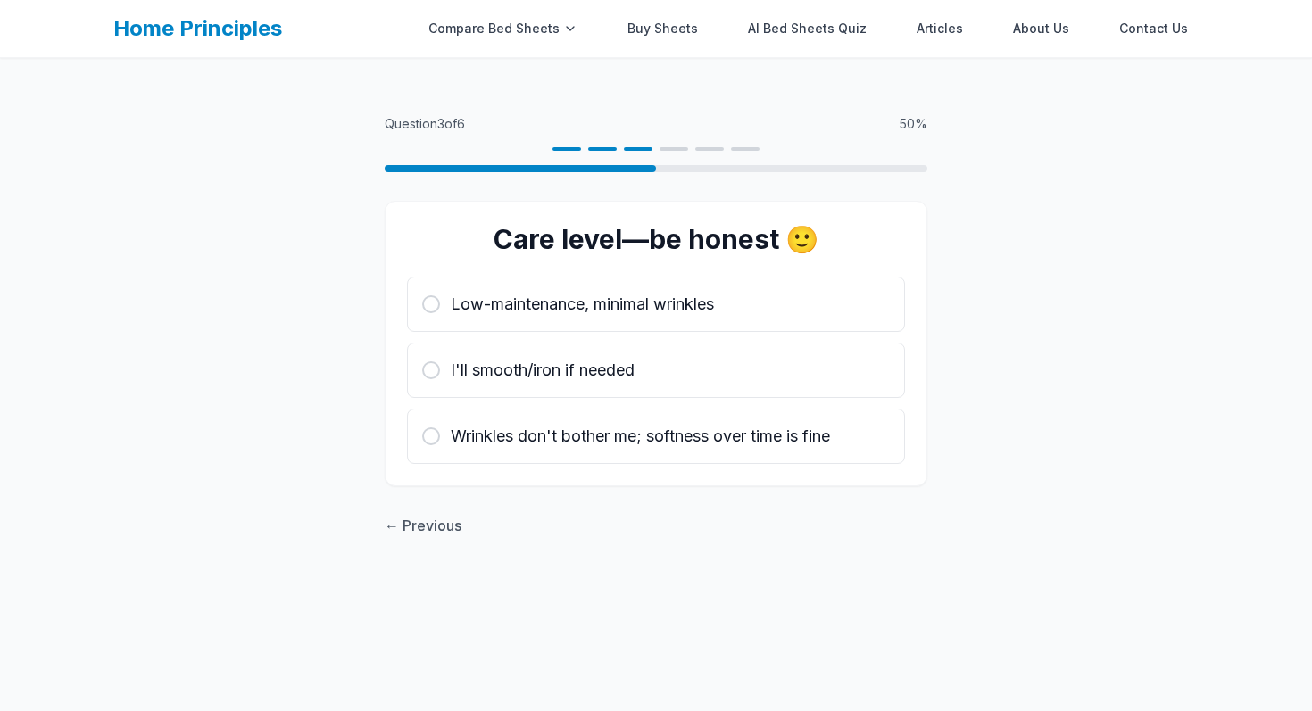
click at [534, 295] on span "Low-maintenance, minimal wrinkles" at bounding box center [582, 304] width 263 height 25
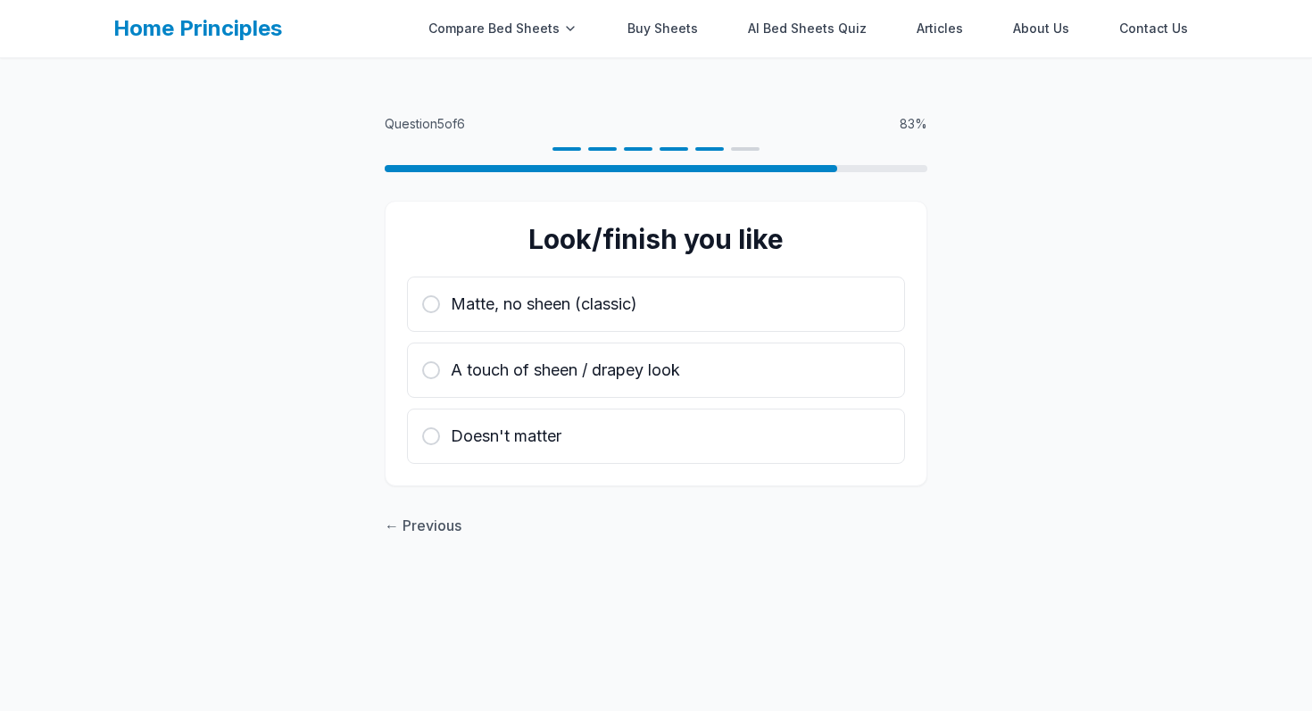
click at [534, 295] on span "Matte, no sheen (classic)" at bounding box center [544, 304] width 186 height 25
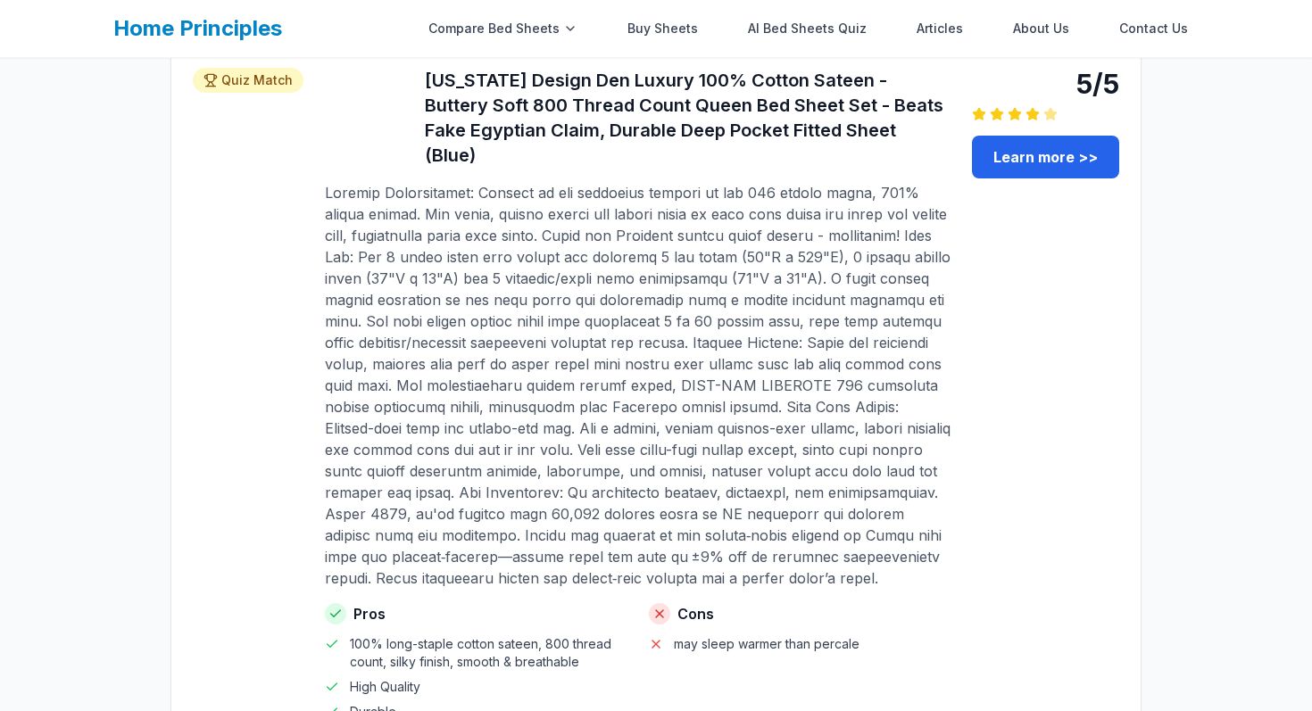
scroll to position [777, 0]
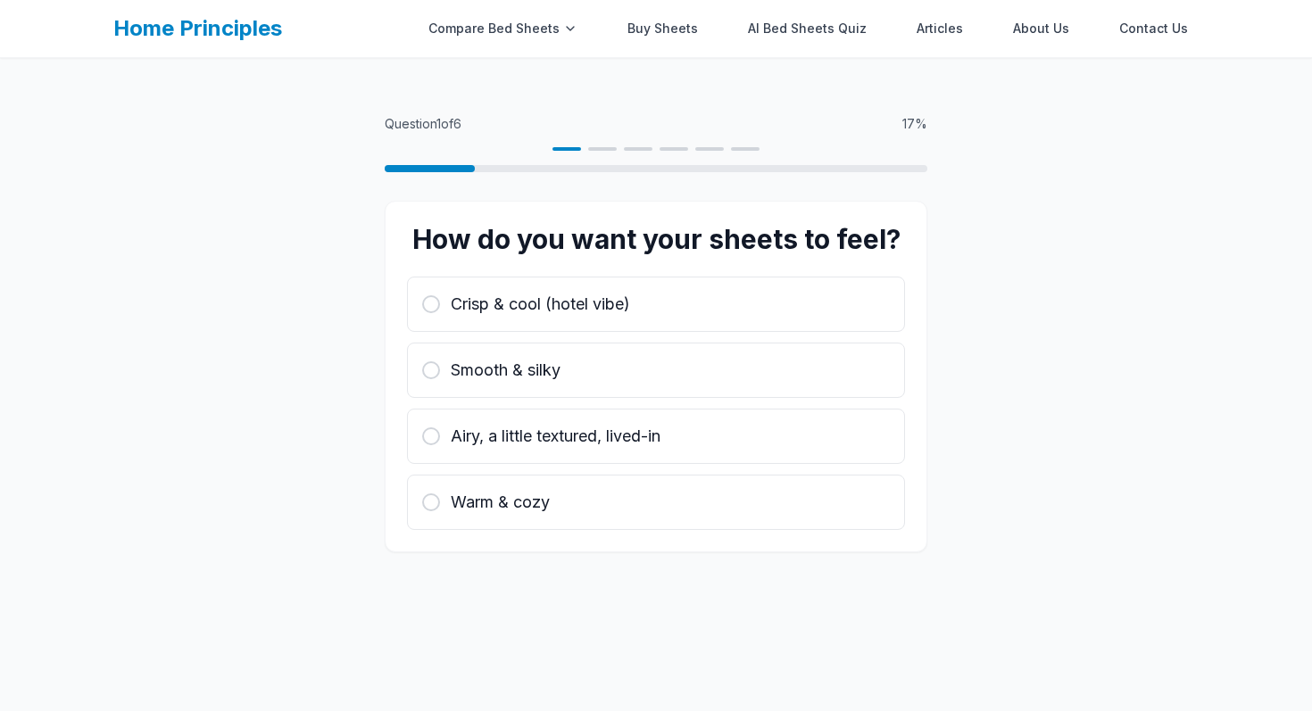
click at [615, 271] on div "How do you want your sheets to feel? Crisp & cool (hotel vibe) Smooth & silky A…" at bounding box center [656, 377] width 542 height 352
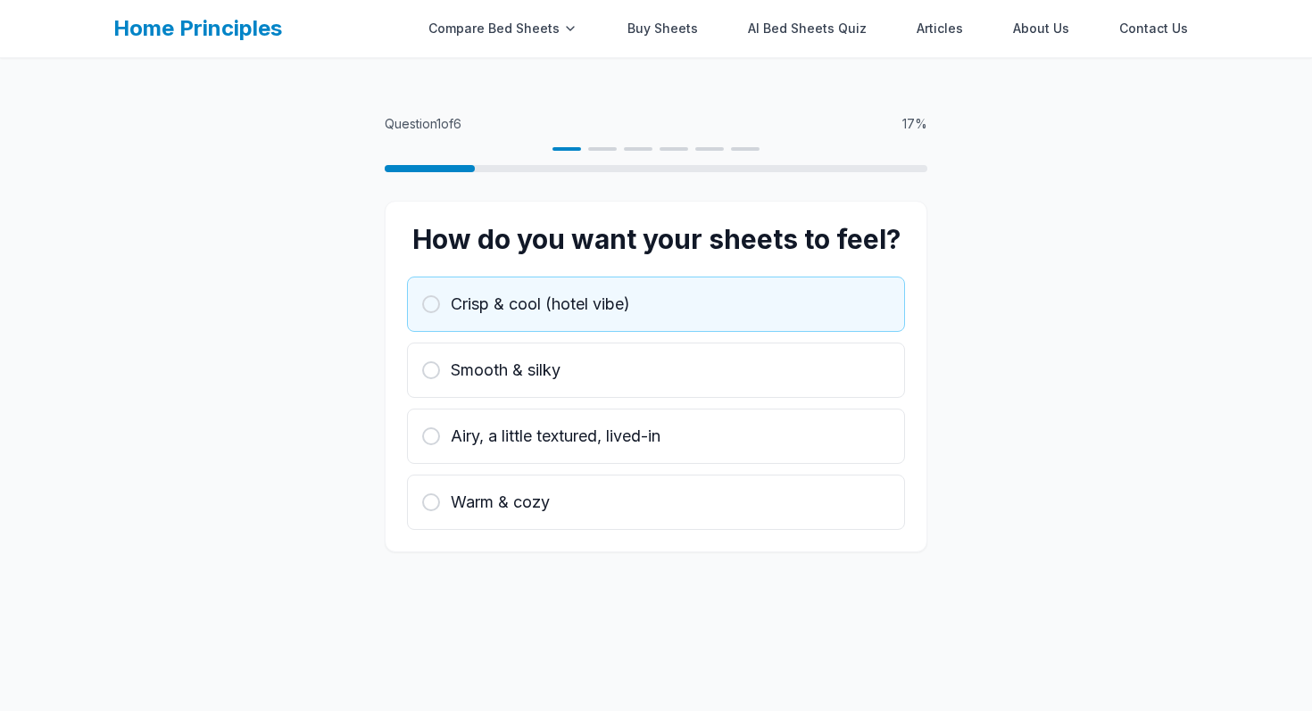
click at [615, 296] on span "Crisp & cool (hotel vibe)" at bounding box center [540, 304] width 179 height 25
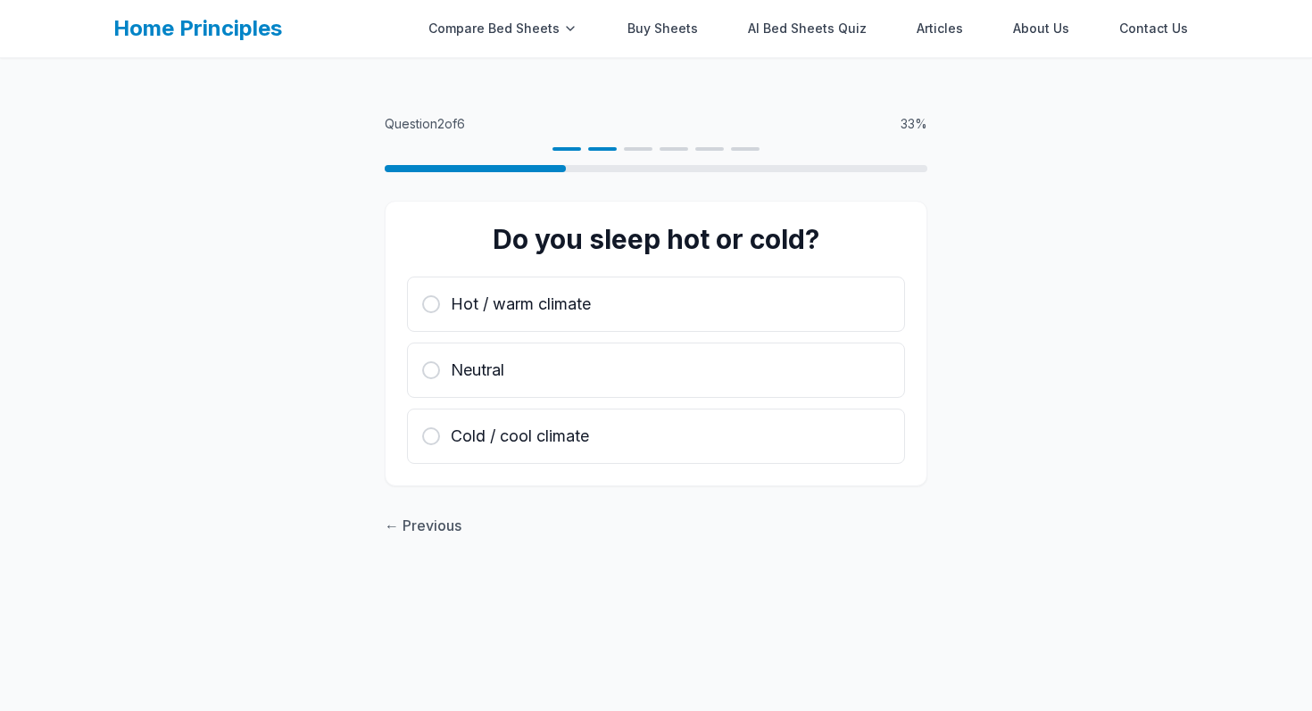
click at [615, 296] on div "Hot / warm climate" at bounding box center [656, 304] width 468 height 25
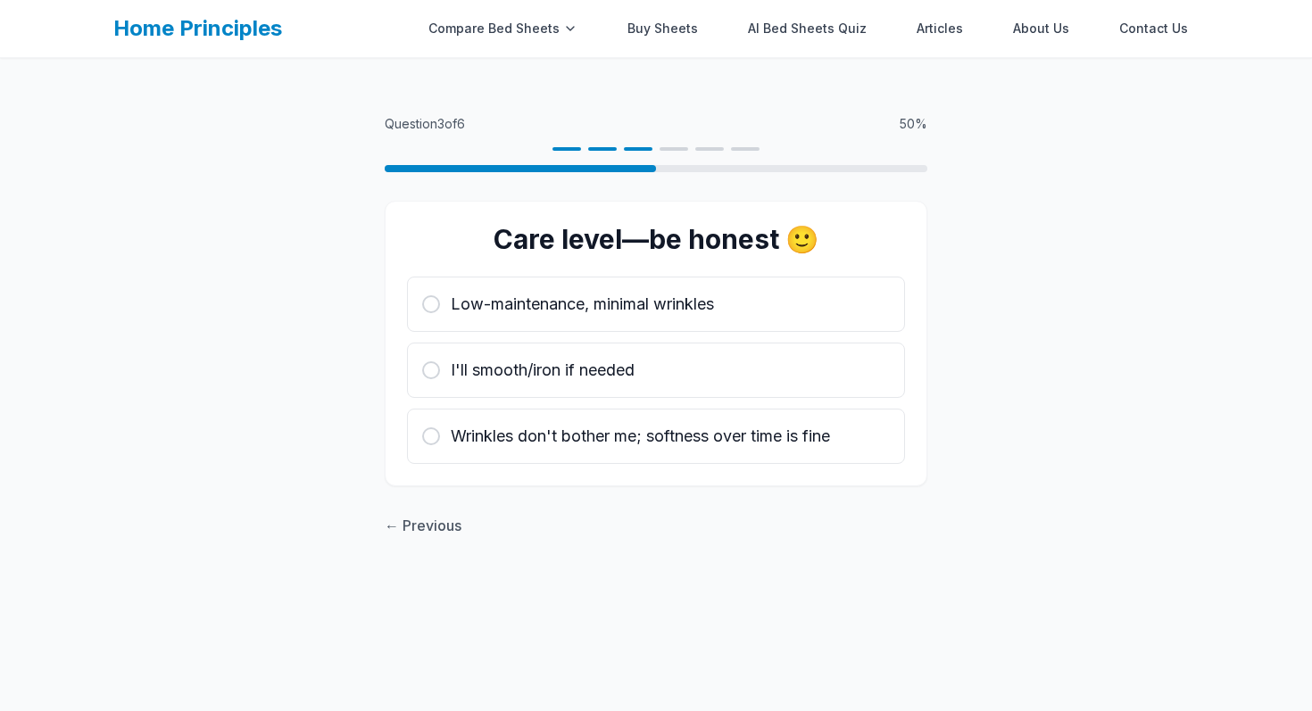
click at [615, 296] on span "Low-maintenance, minimal wrinkles" at bounding box center [582, 304] width 263 height 25
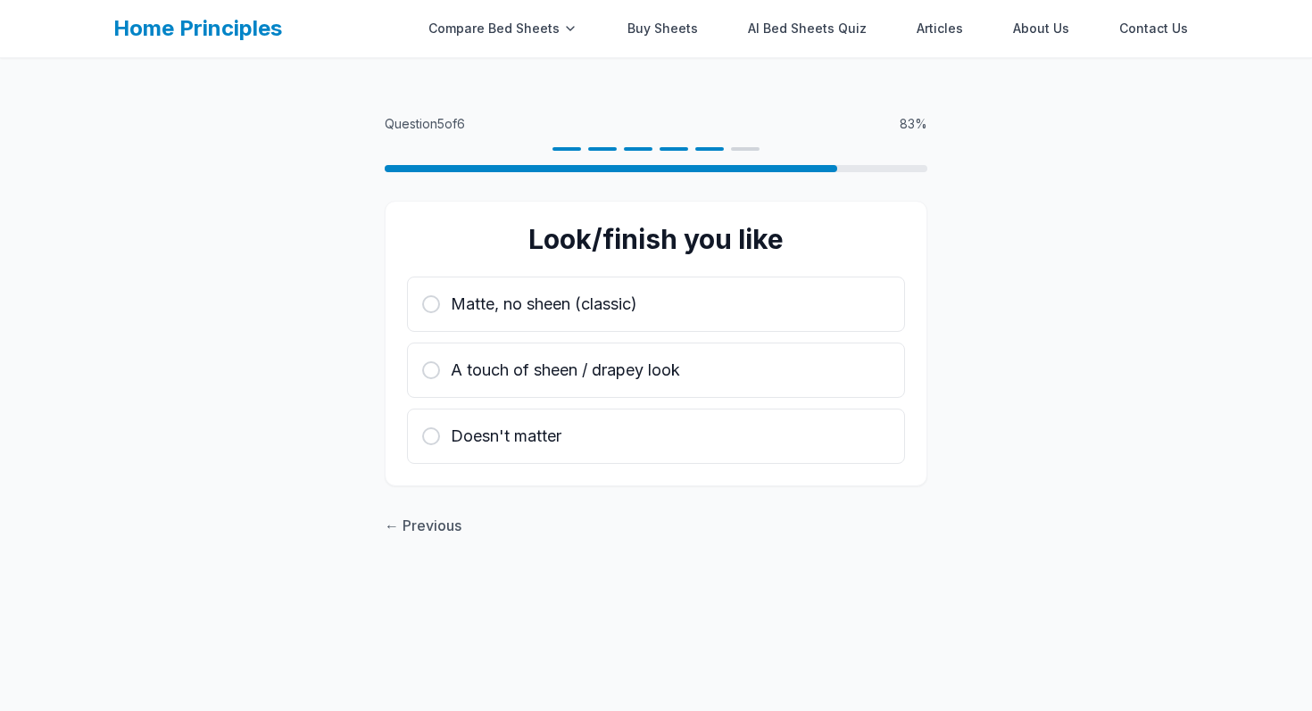
click at [615, 296] on span "Matte, no sheen (classic)" at bounding box center [544, 304] width 186 height 25
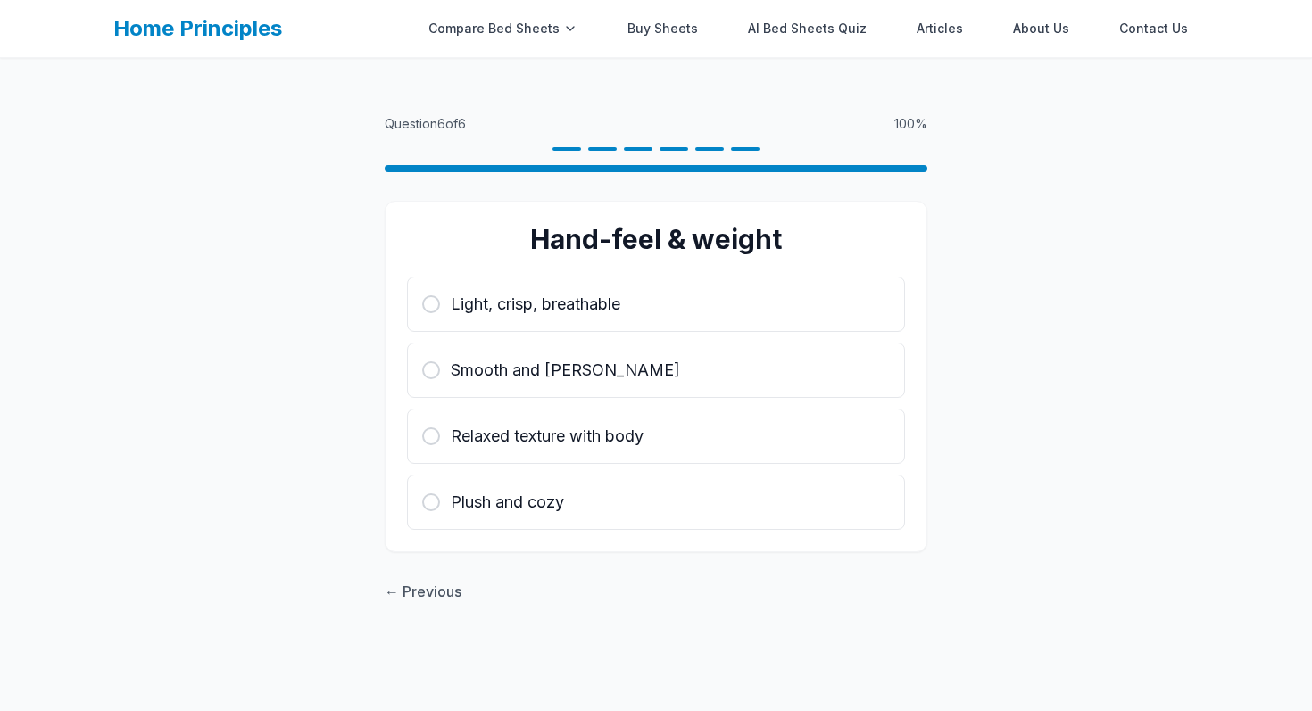
click at [615, 296] on span "Light, crisp, breathable" at bounding box center [536, 304] width 170 height 25
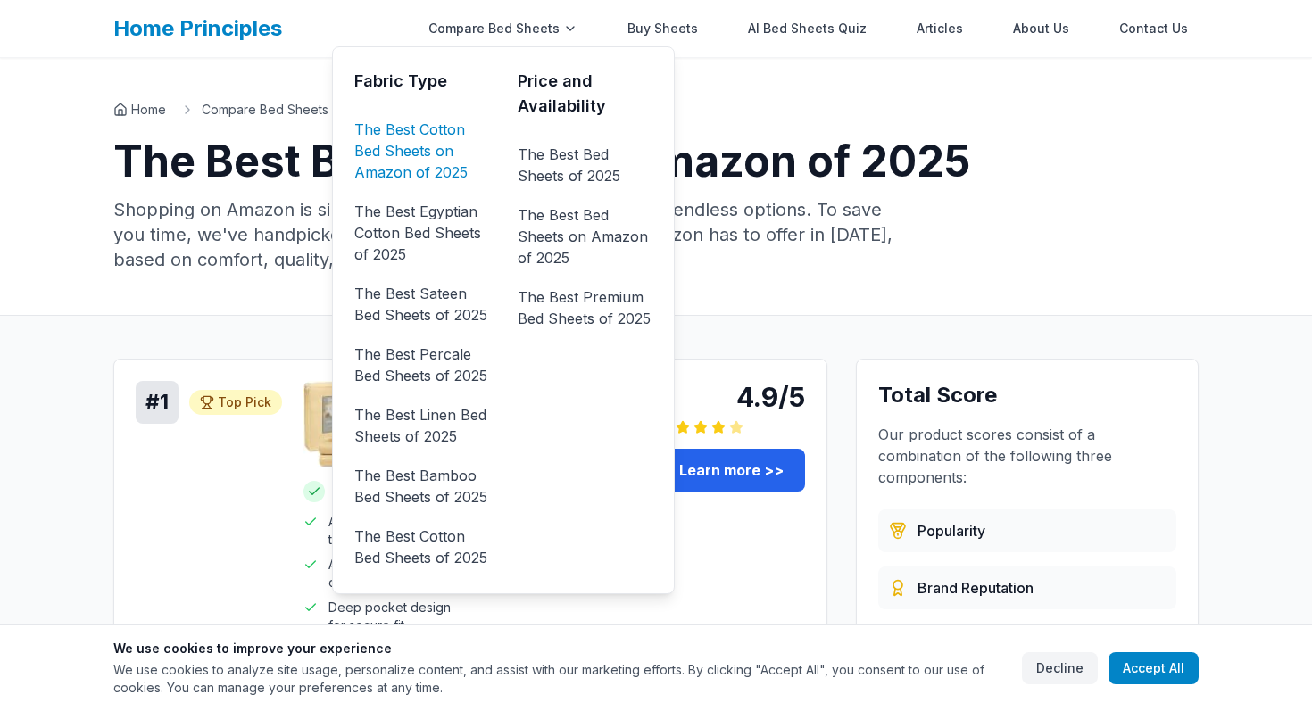
click at [418, 137] on link "The Best Cotton Bed Sheets on Amazon of 2025" at bounding box center [421, 150] width 135 height 71
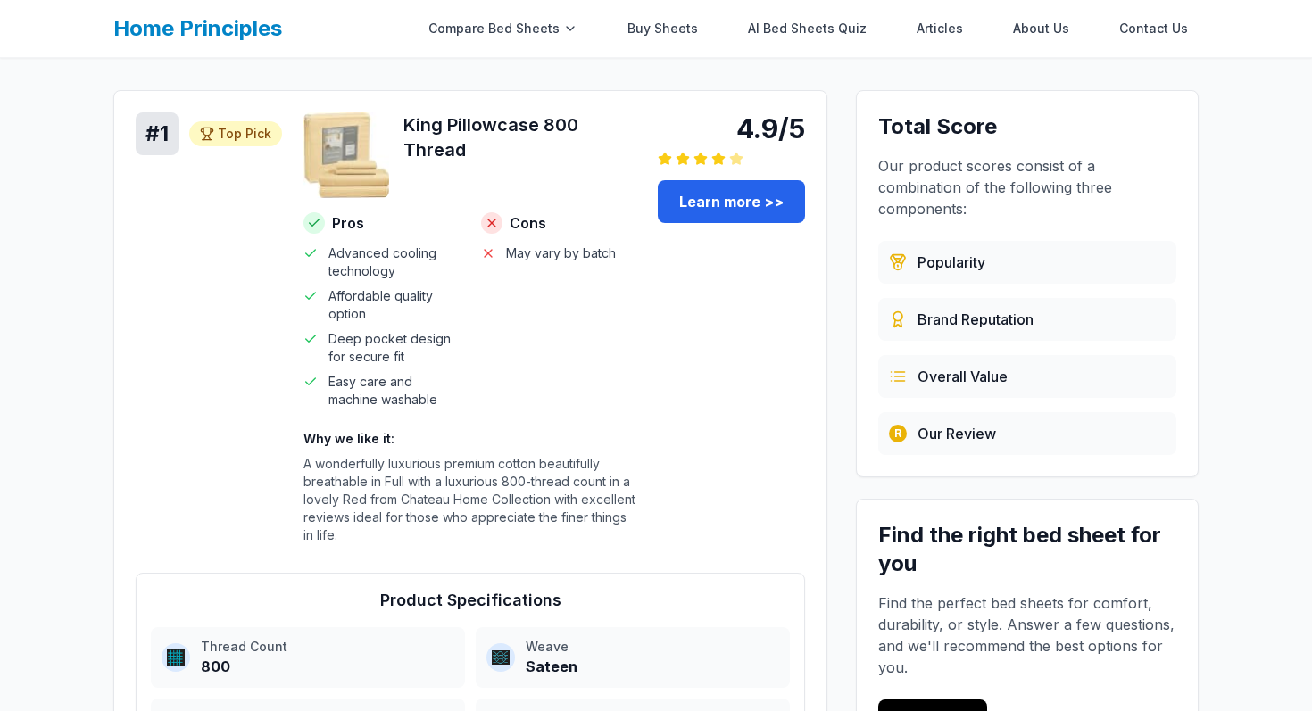
scroll to position [159, 0]
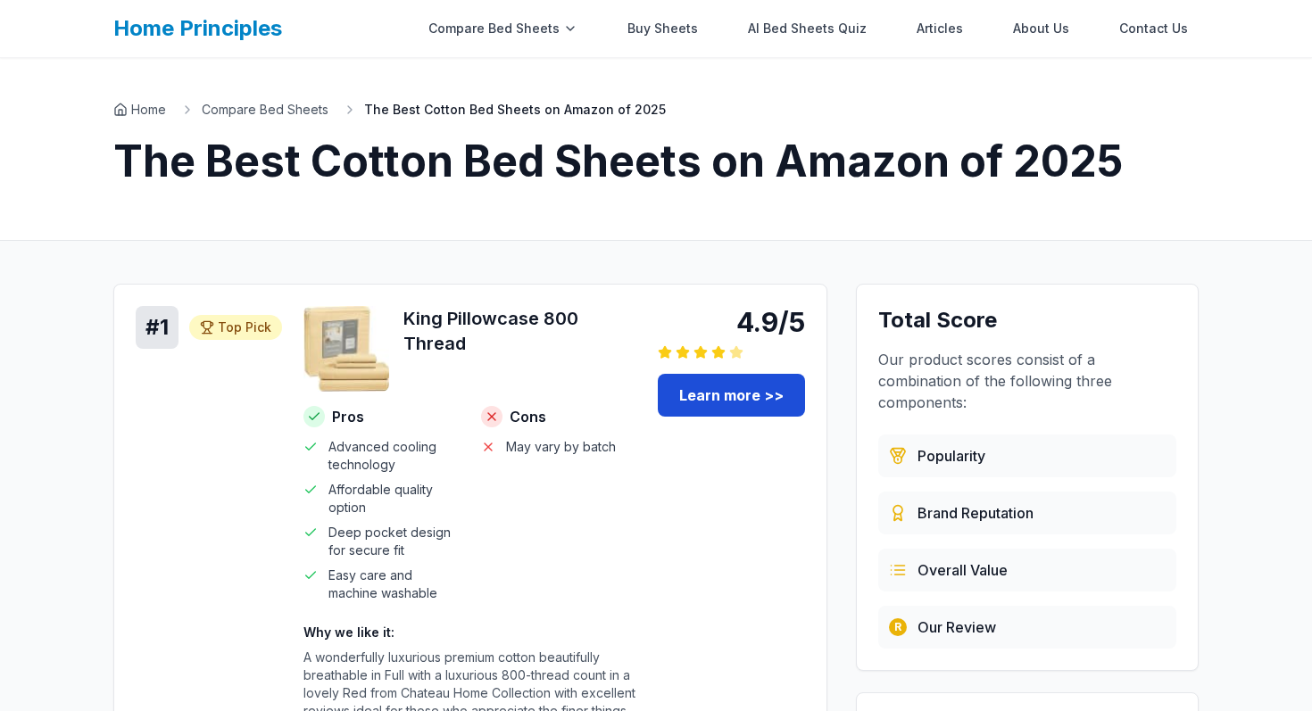
click at [715, 386] on link "Learn more >>" at bounding box center [731, 395] width 147 height 43
